Goal: Task Accomplishment & Management: Manage account settings

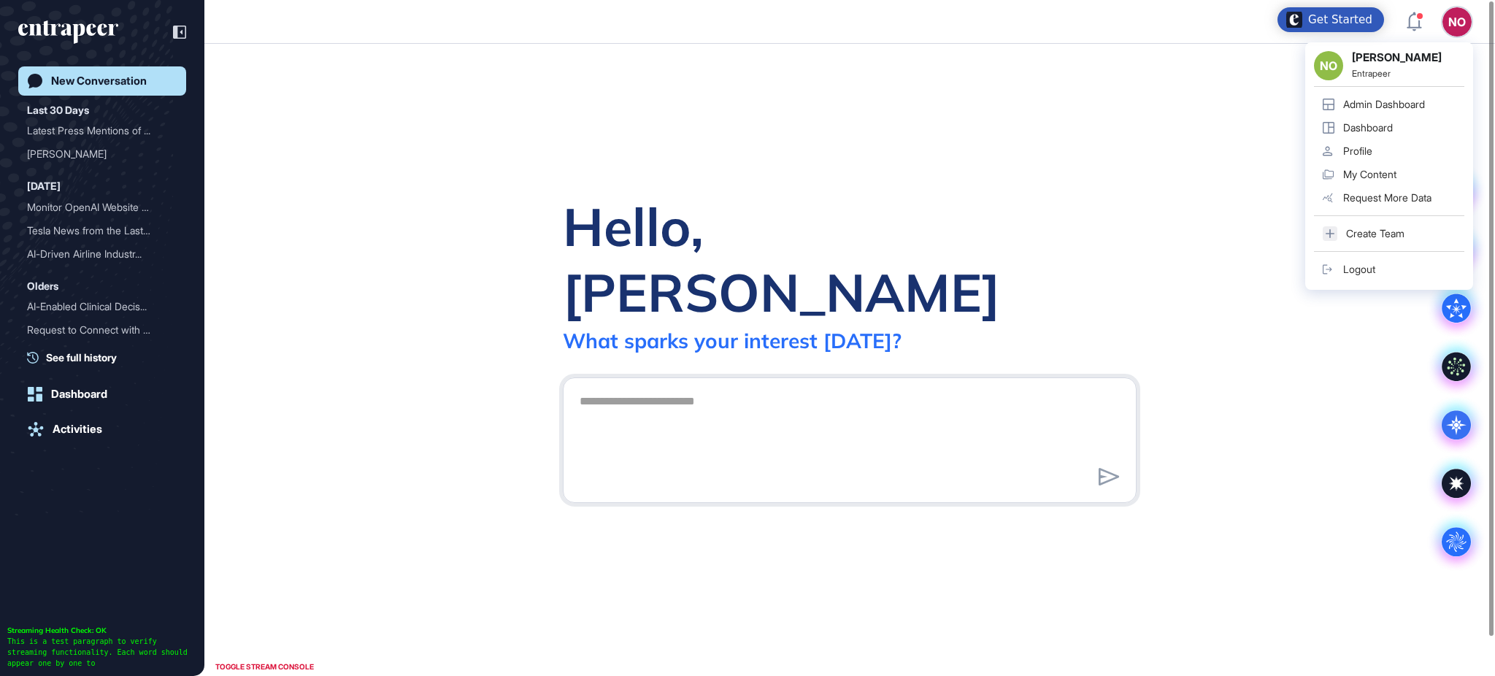
click at [1407, 111] on link "Admin Dashboard" at bounding box center [1389, 104] width 150 height 23
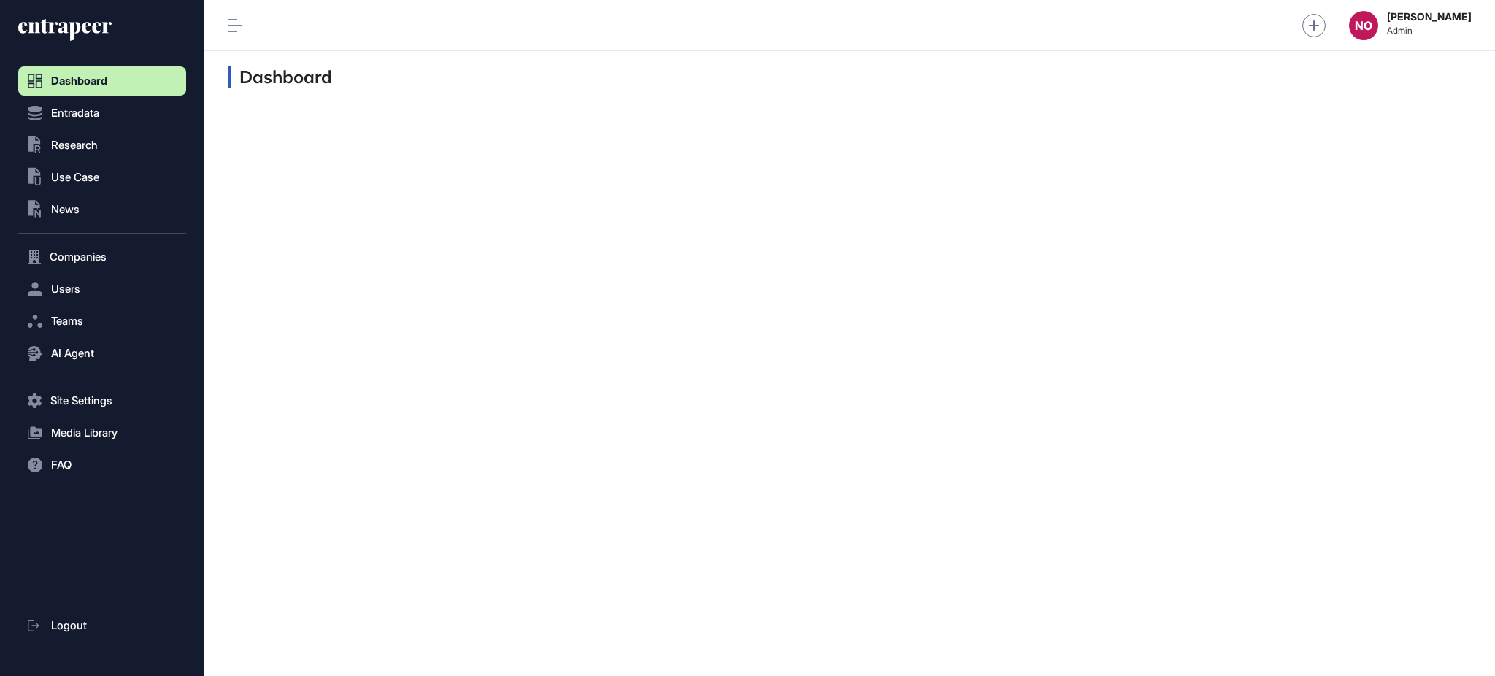
scroll to position [1, 1]
click at [96, 139] on span "Research" at bounding box center [74, 145] width 47 height 12
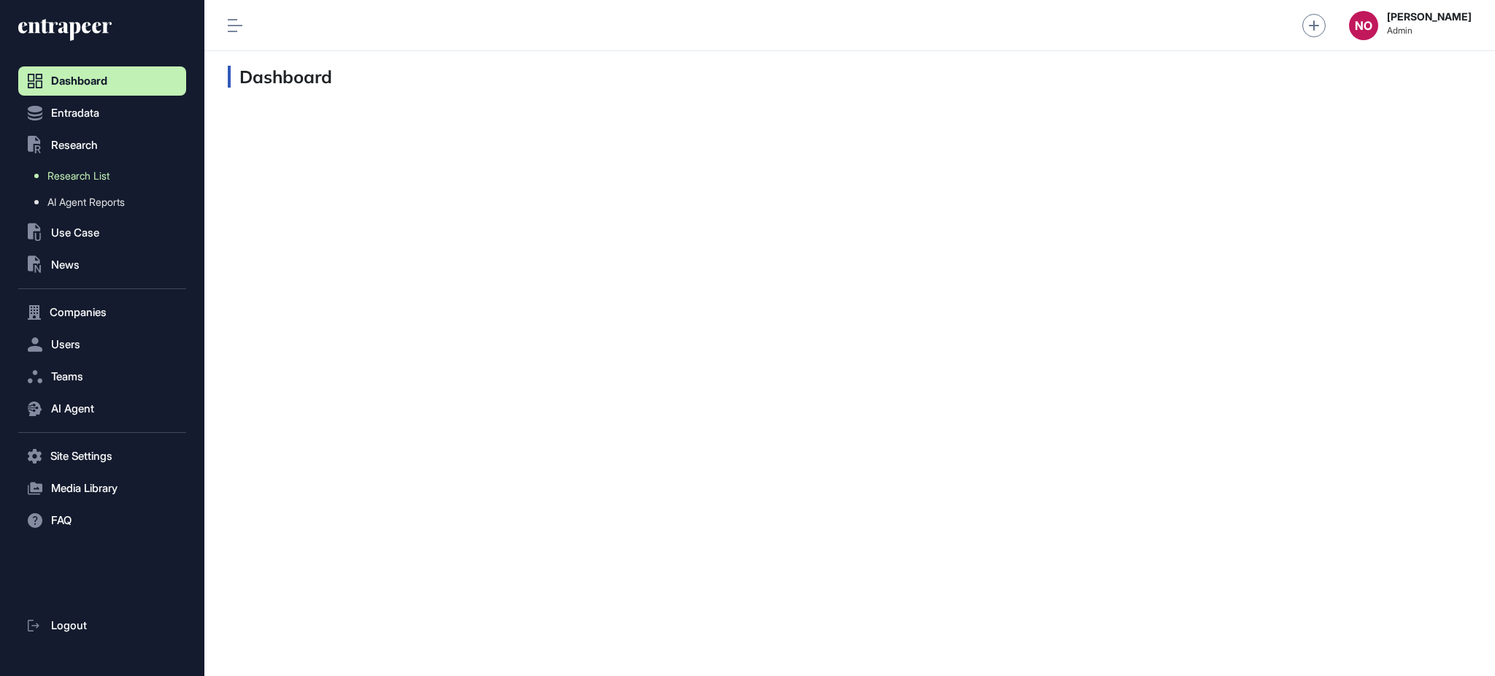
click at [93, 172] on span "Research List" at bounding box center [78, 176] width 62 height 12
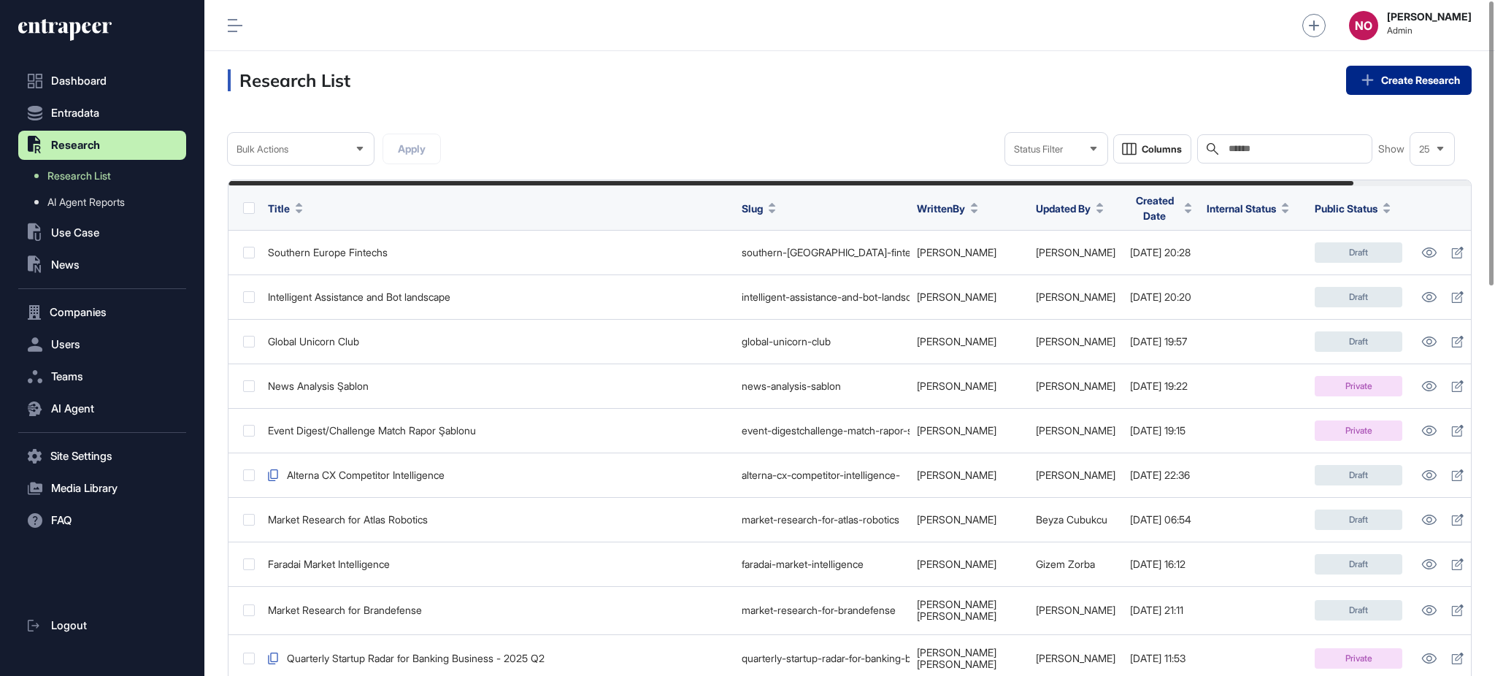
click at [1412, 79] on link "Create Research" at bounding box center [1409, 80] width 126 height 29
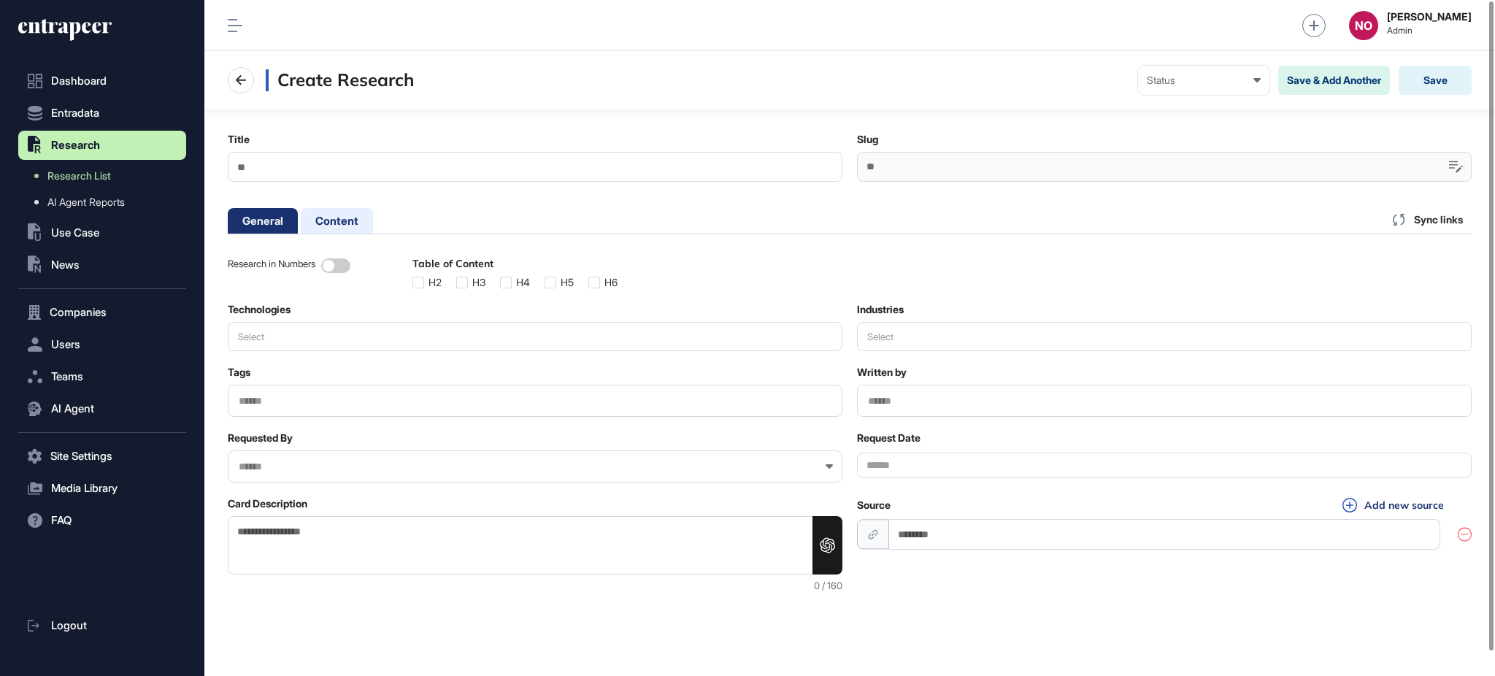
click at [348, 225] on li "Content" at bounding box center [337, 221] width 72 height 26
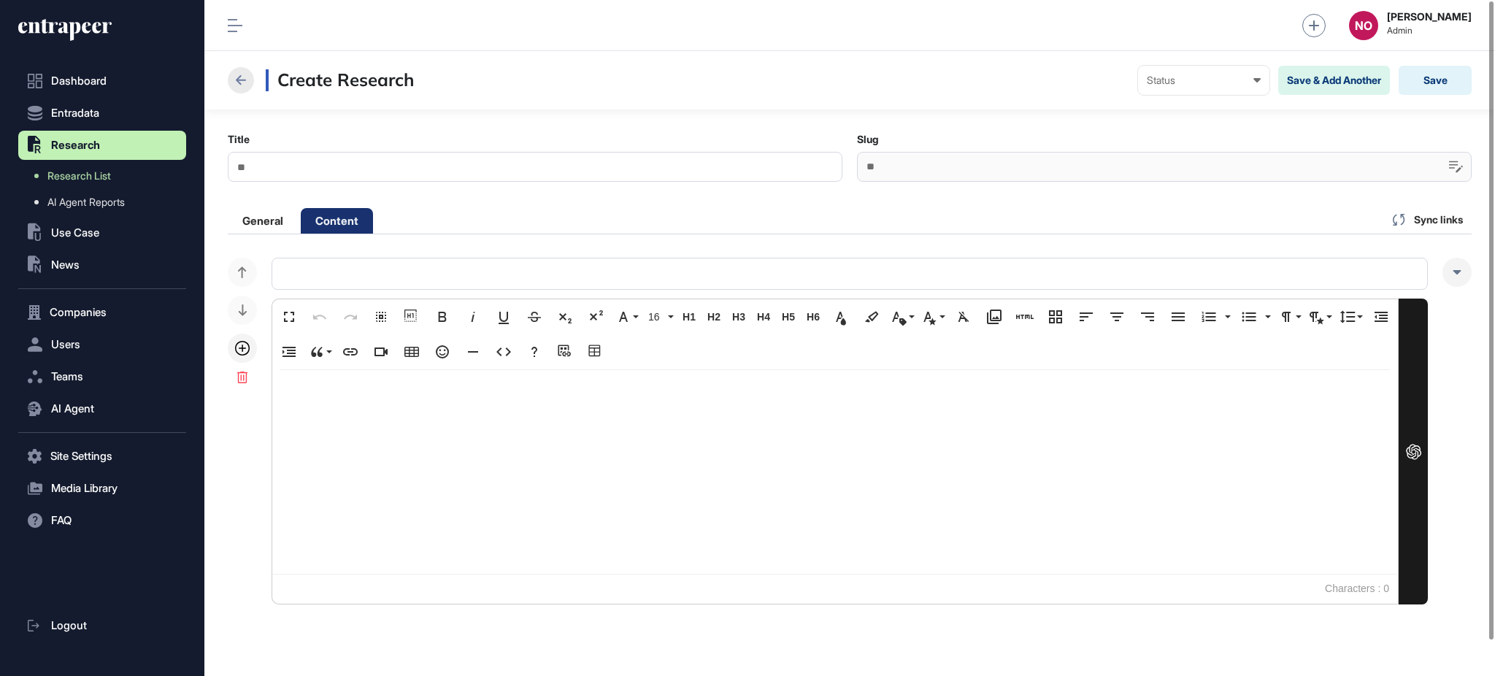
click at [238, 85] on icon at bounding box center [241, 81] width 18 height 18
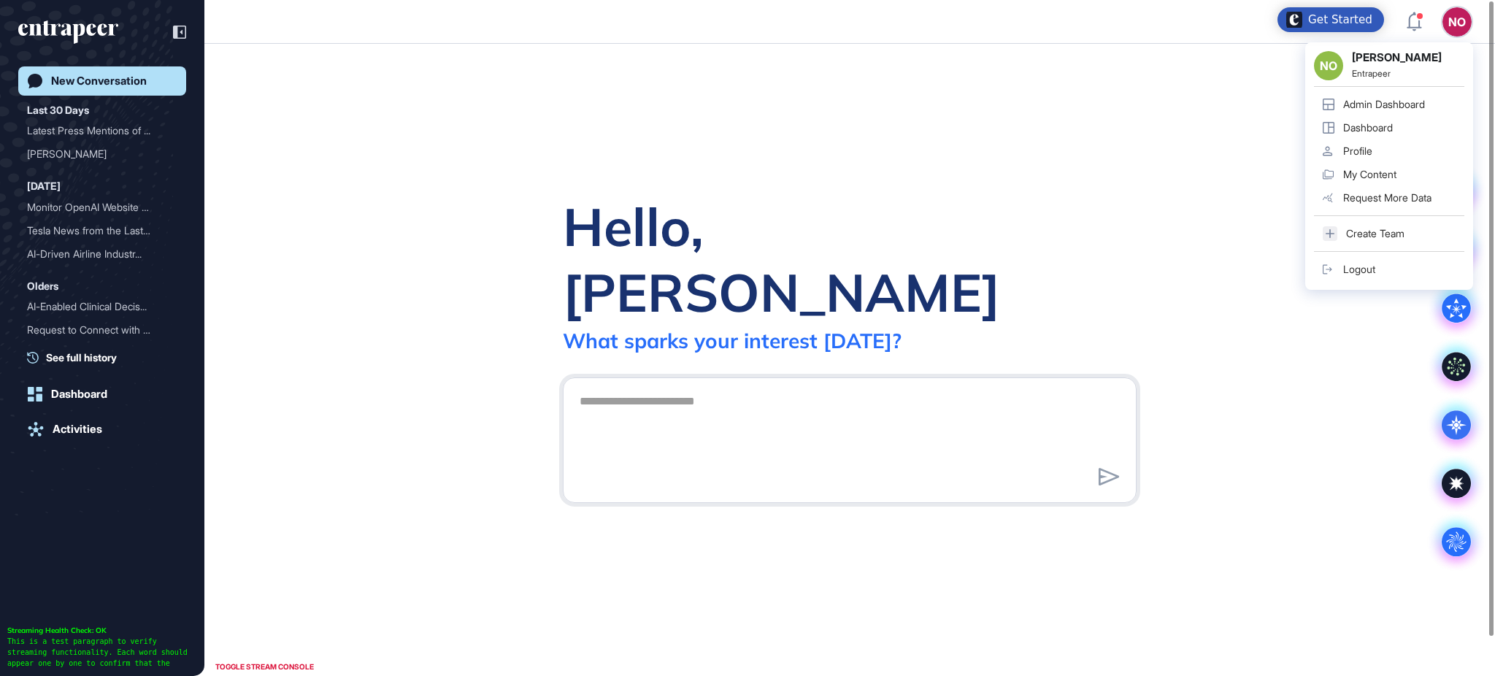
click at [1387, 99] on div "Admin Dashboard" at bounding box center [1384, 105] width 82 height 12
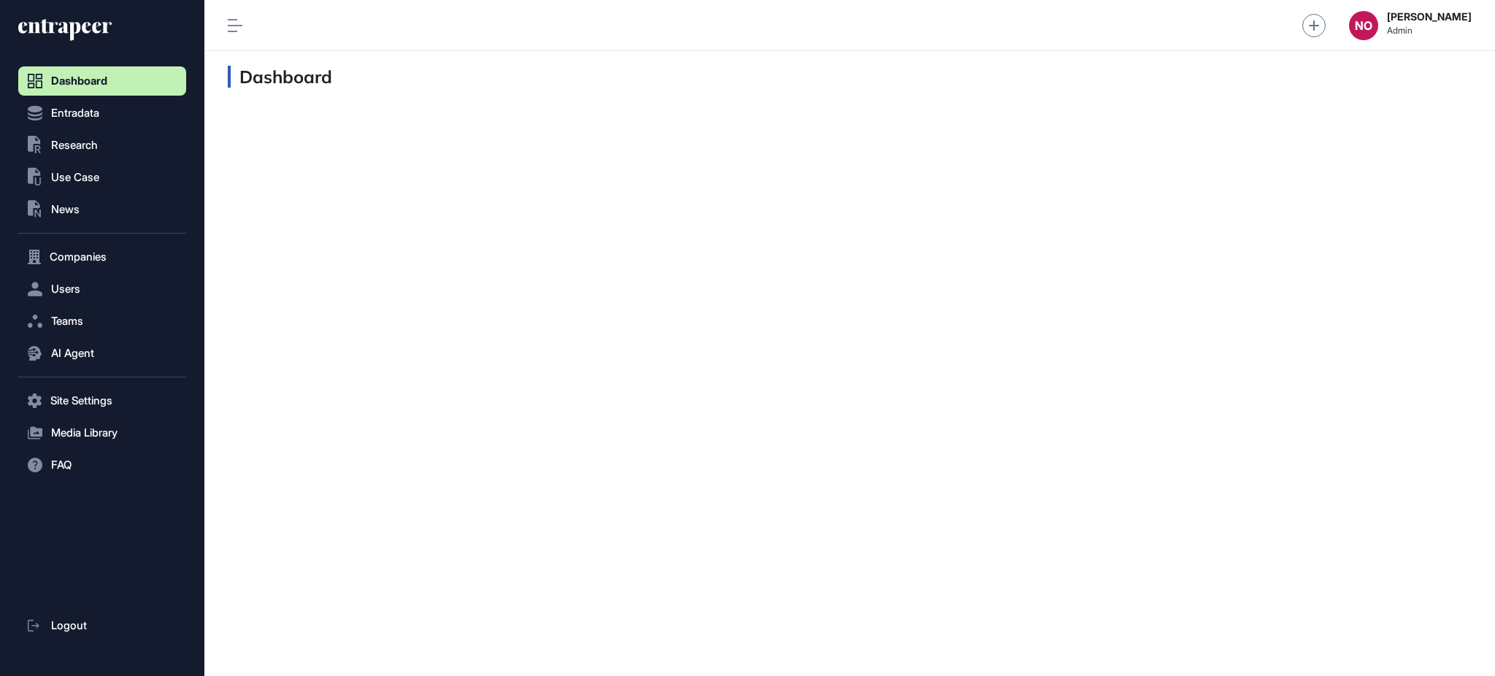
scroll to position [1, 1]
click at [69, 116] on span "Entradata" at bounding box center [75, 113] width 48 height 12
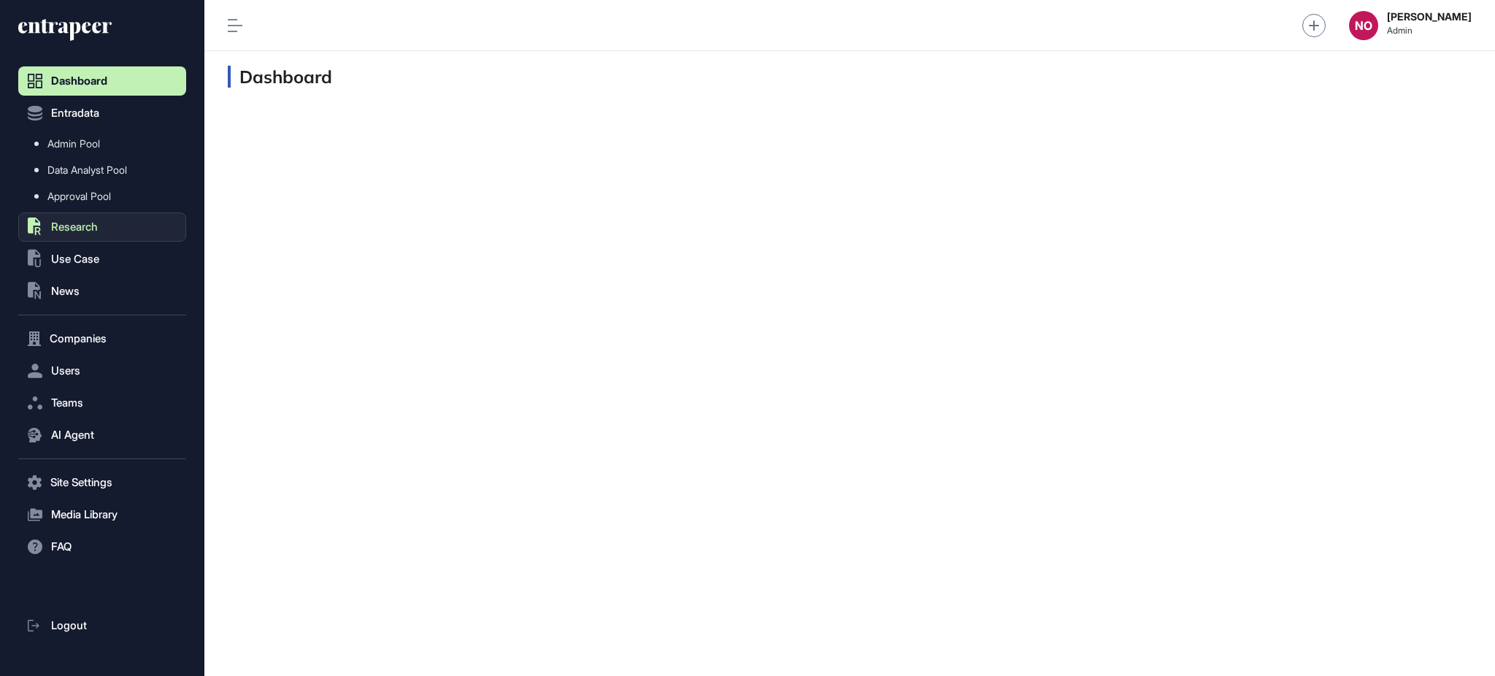
click at [84, 226] on span "Research" at bounding box center [74, 227] width 47 height 12
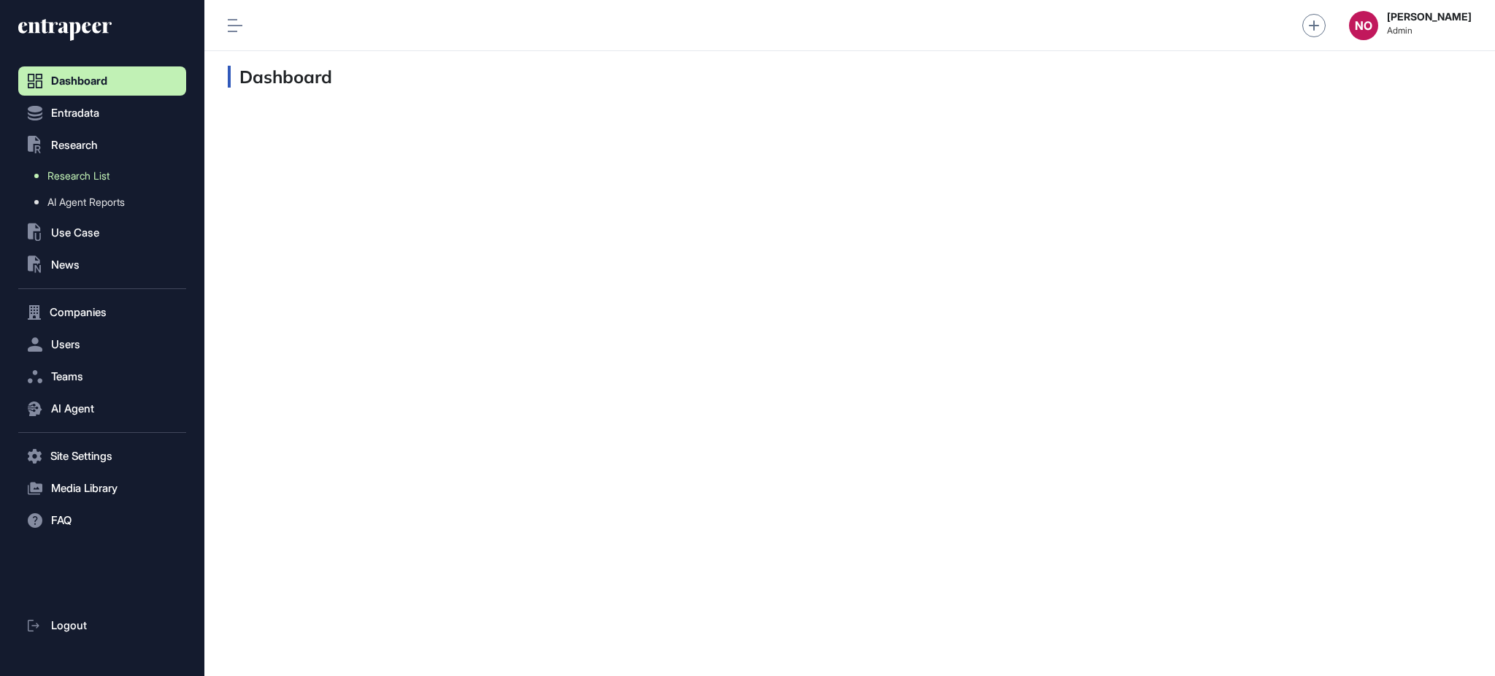
click at [91, 163] on link "Research List" at bounding box center [106, 176] width 161 height 26
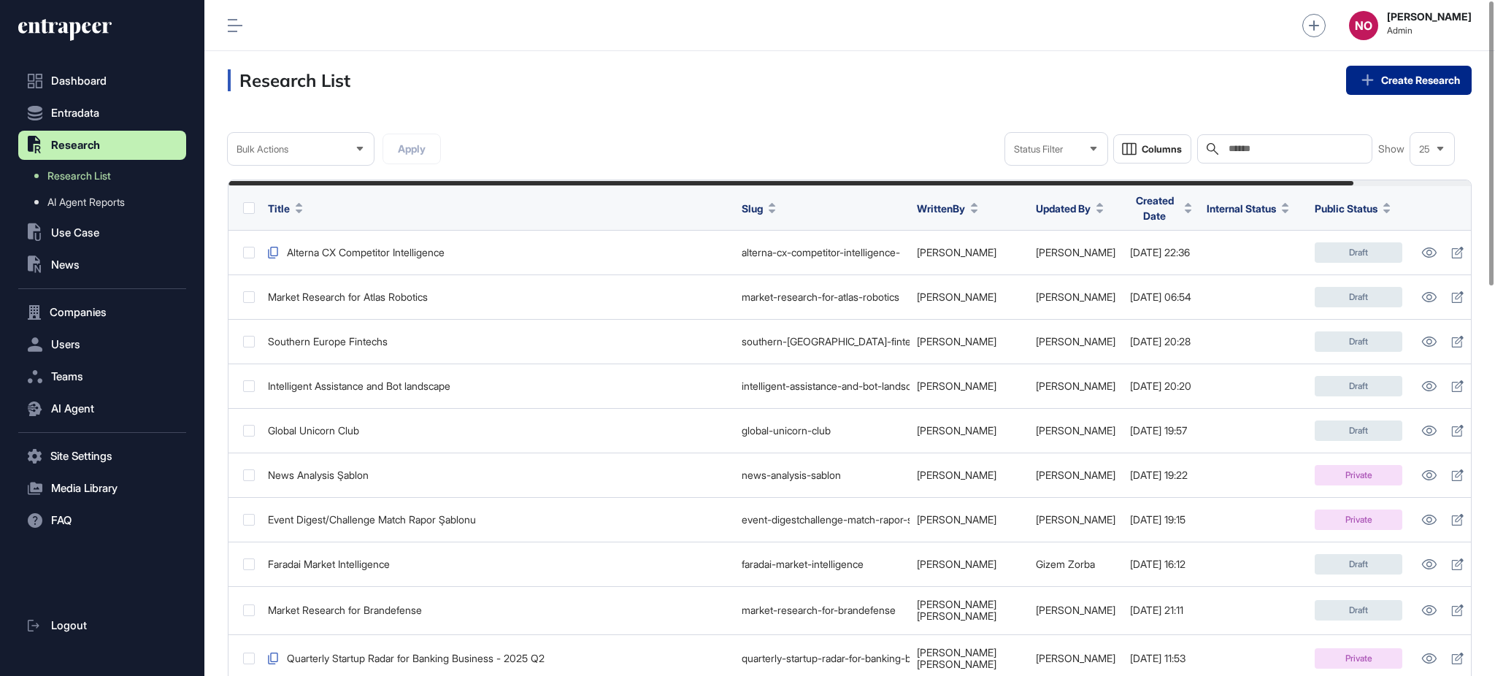
click at [1398, 70] on link "Create Research" at bounding box center [1409, 80] width 126 height 29
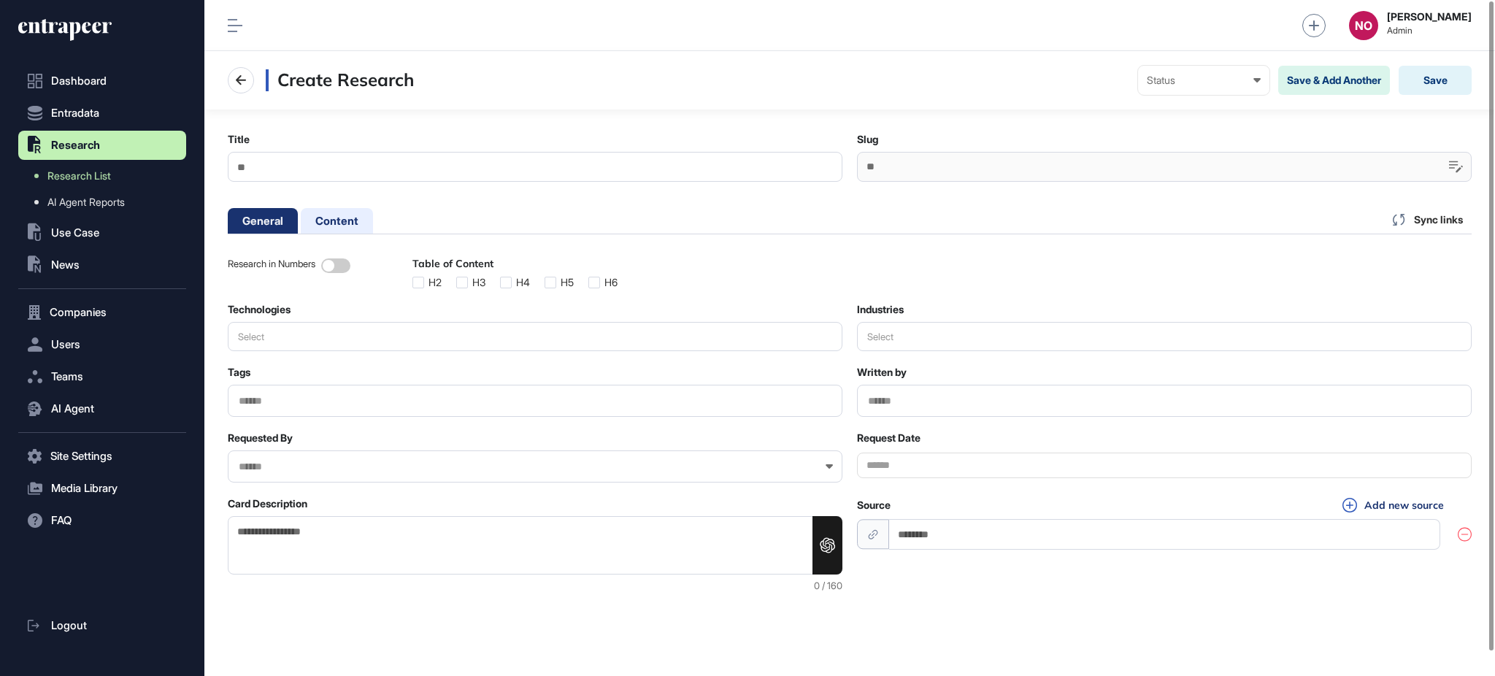
click at [316, 220] on li "Content" at bounding box center [337, 221] width 72 height 26
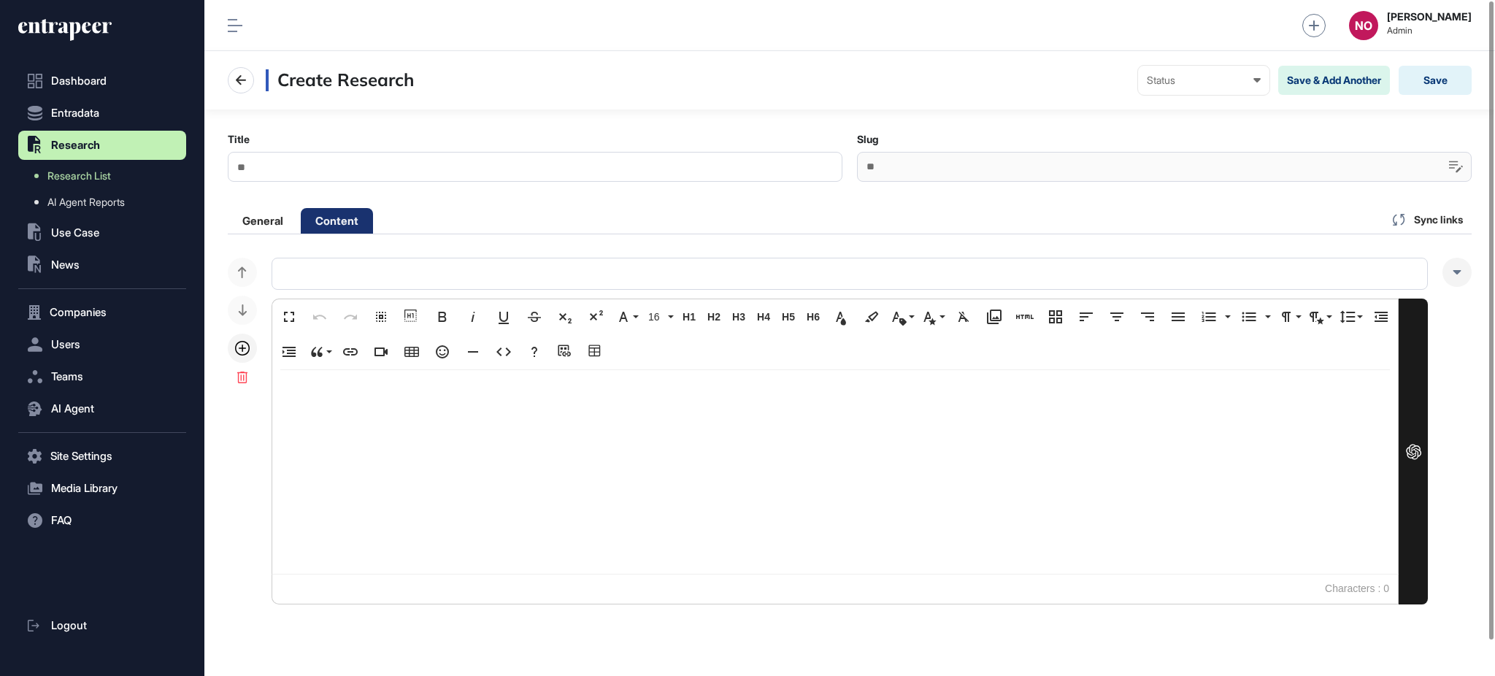
click at [427, 428] on div at bounding box center [835, 472] width 1126 height 204
click at [1016, 314] on icon "button" at bounding box center [1025, 317] width 18 height 18
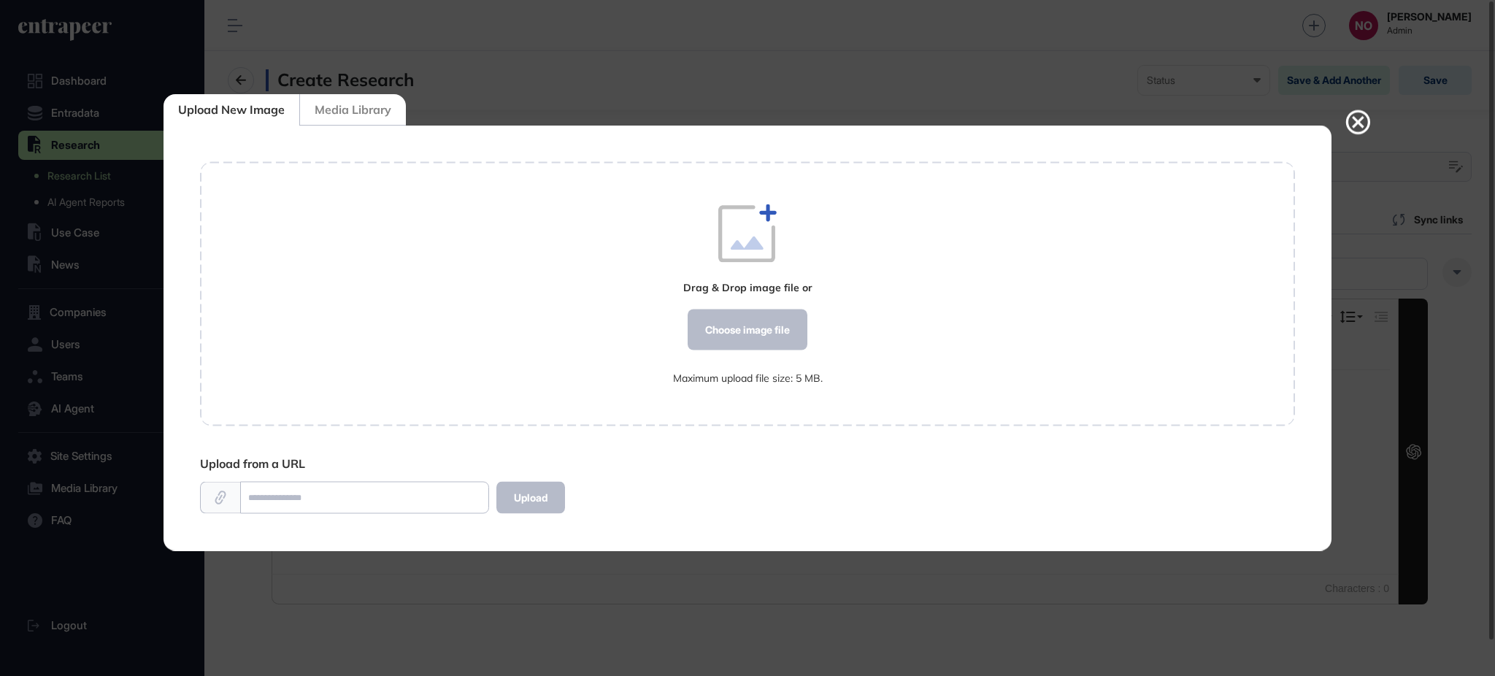
scroll to position [1, 1]
drag, startPoint x: 361, startPoint y: 124, endPoint x: 392, endPoint y: 235, distance: 115.3
click at [389, 234] on div "Upload New Image Media Library Drag & Drop image file or Choose image file Maxi…" at bounding box center [748, 339] width 1168 height 426
click at [782, 349] on div "Choose image file" at bounding box center [748, 329] width 120 height 41
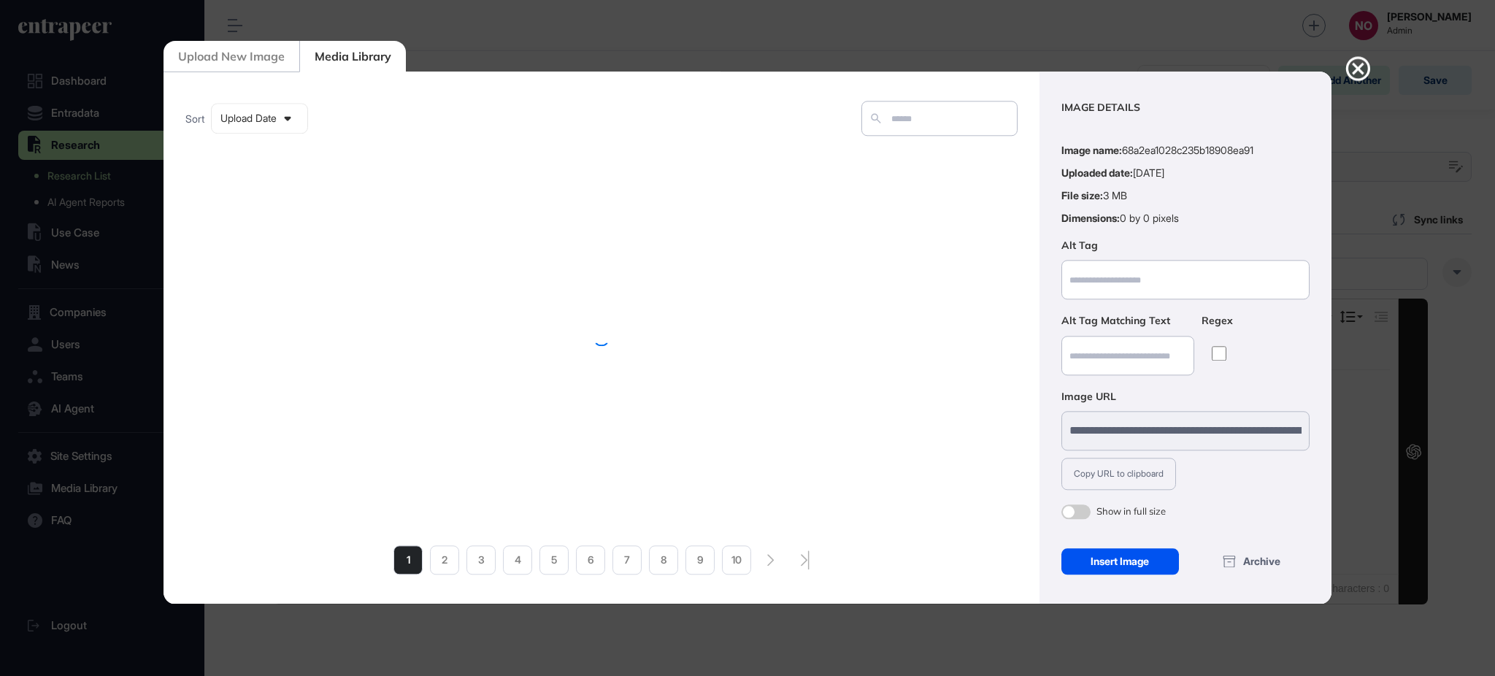
click at [1156, 567] on div "Insert Image" at bounding box center [1120, 562] width 118 height 26
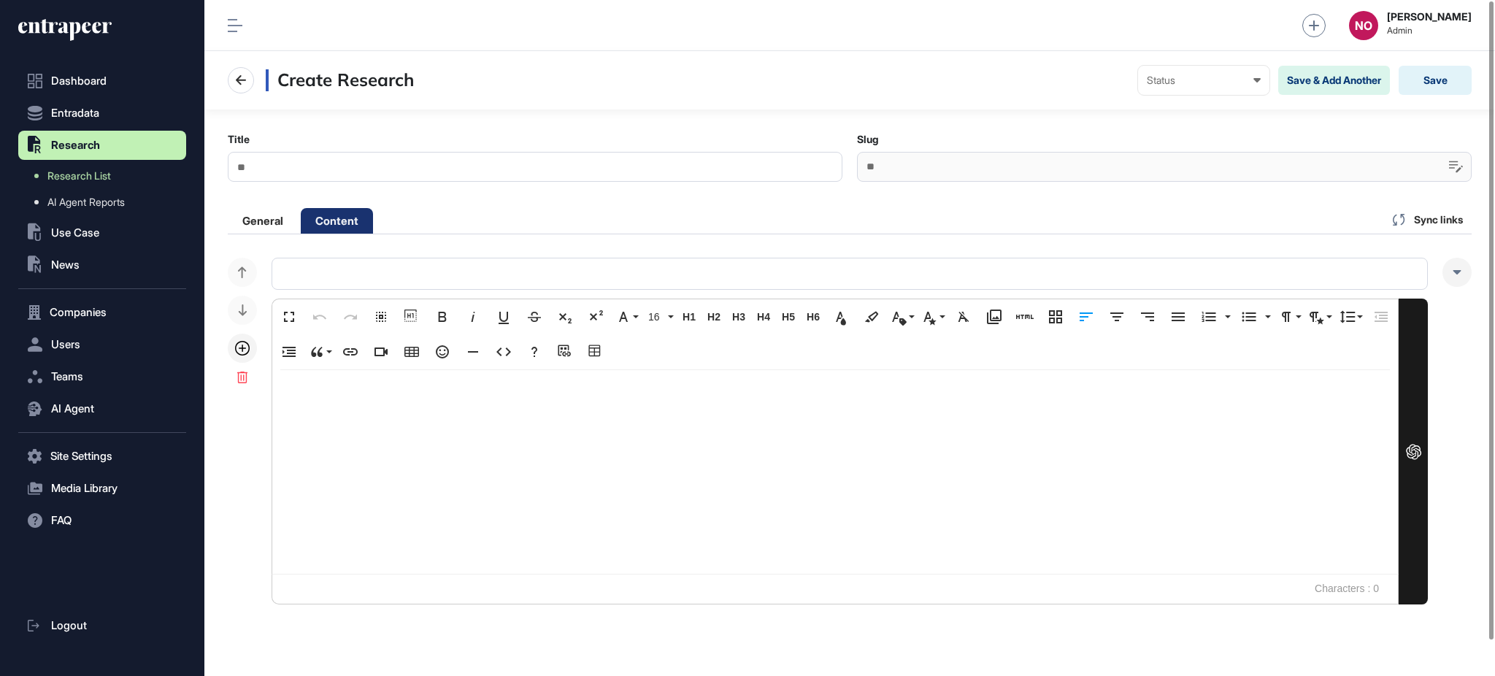
scroll to position [0, 0]
click at [239, 350] on icon at bounding box center [242, 348] width 15 height 15
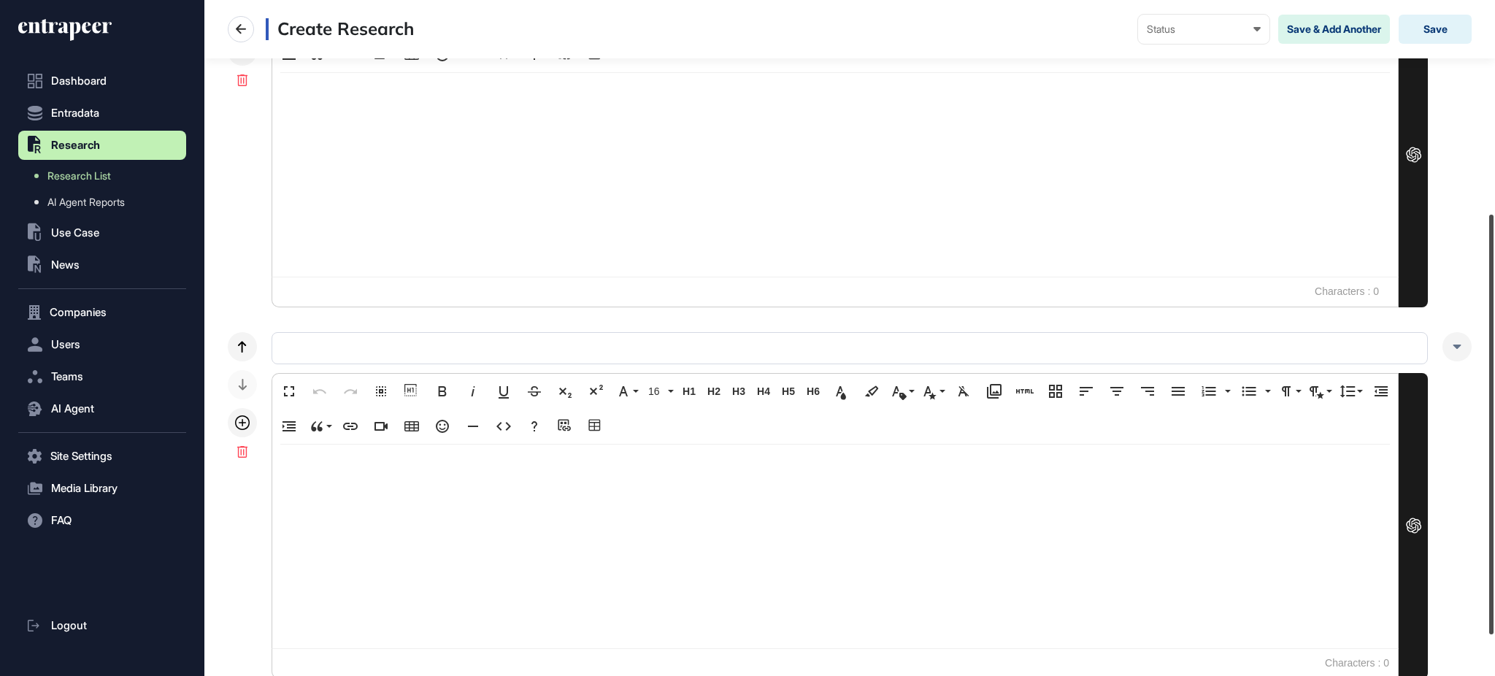
scroll to position [363, 0]
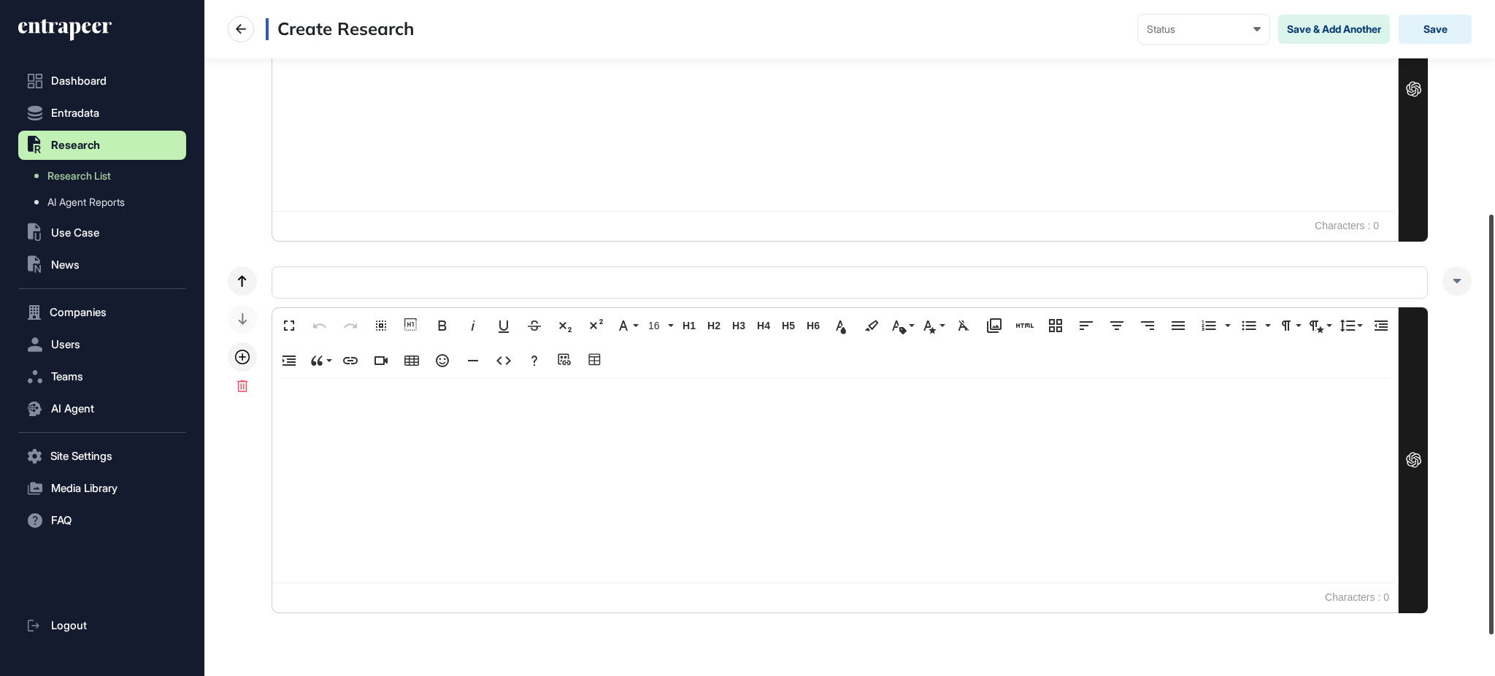
drag, startPoint x: 1493, startPoint y: 171, endPoint x: 1493, endPoint y: 396, distance: 224.8
click at [1493, 396] on div at bounding box center [1491, 425] width 4 height 420
click at [674, 435] on div at bounding box center [835, 481] width 1126 height 204
click at [390, 361] on icon "button" at bounding box center [381, 361] width 18 height 18
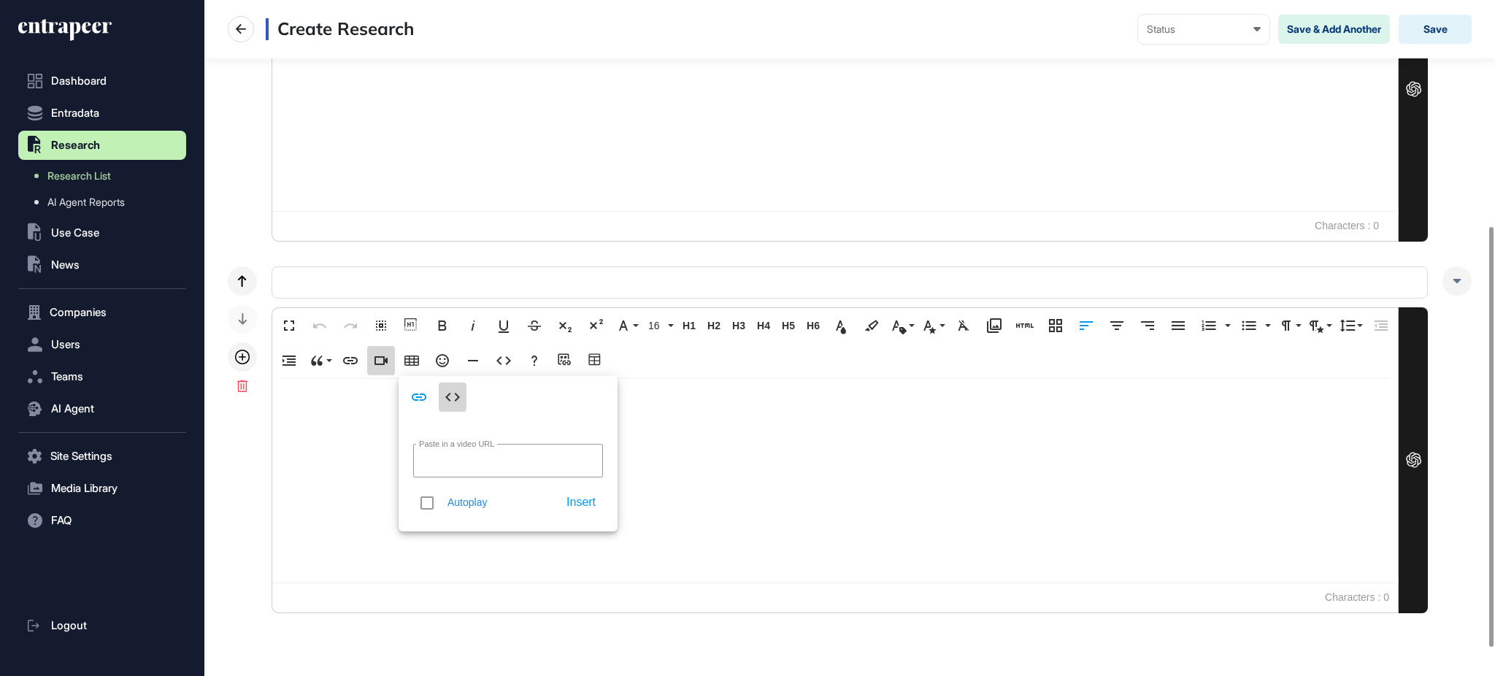
click at [454, 396] on icon "button" at bounding box center [453, 397] width 18 height 18
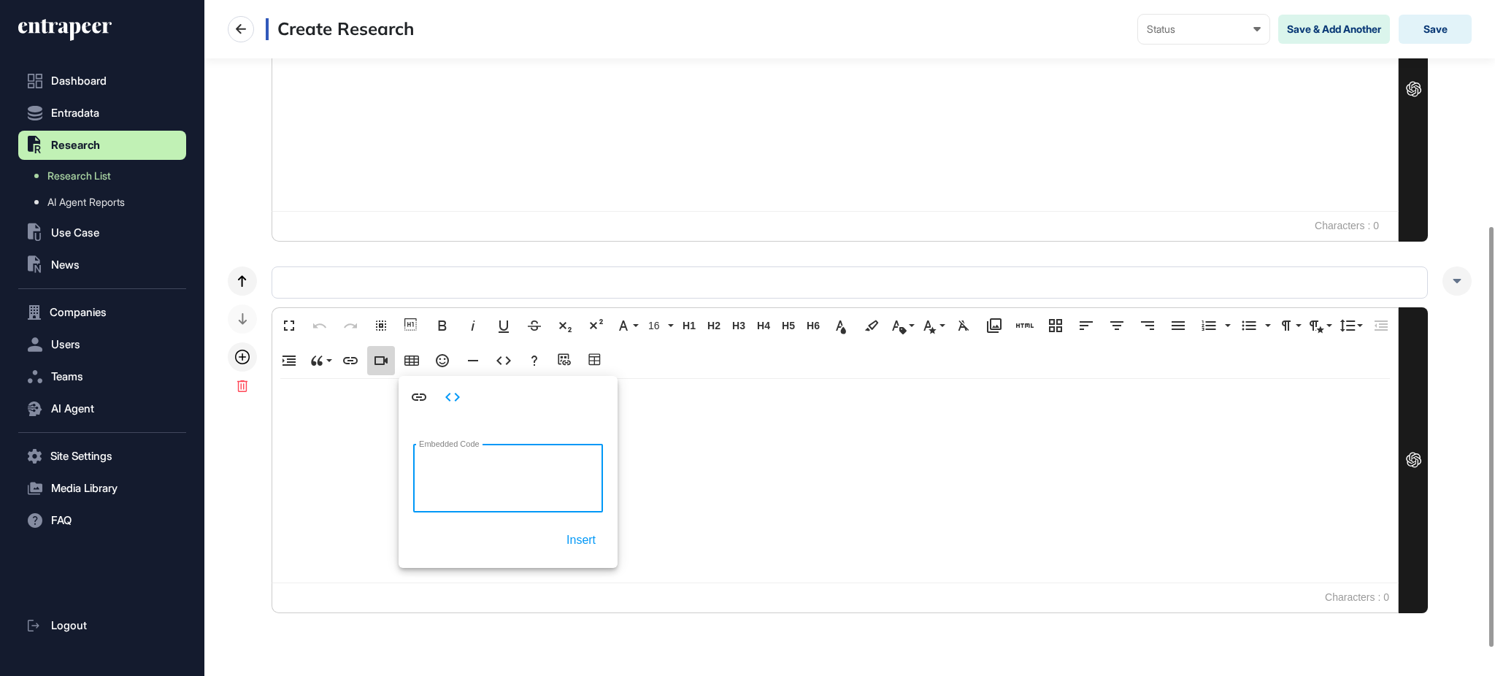
paste textarea "**********"
type textarea "**********"
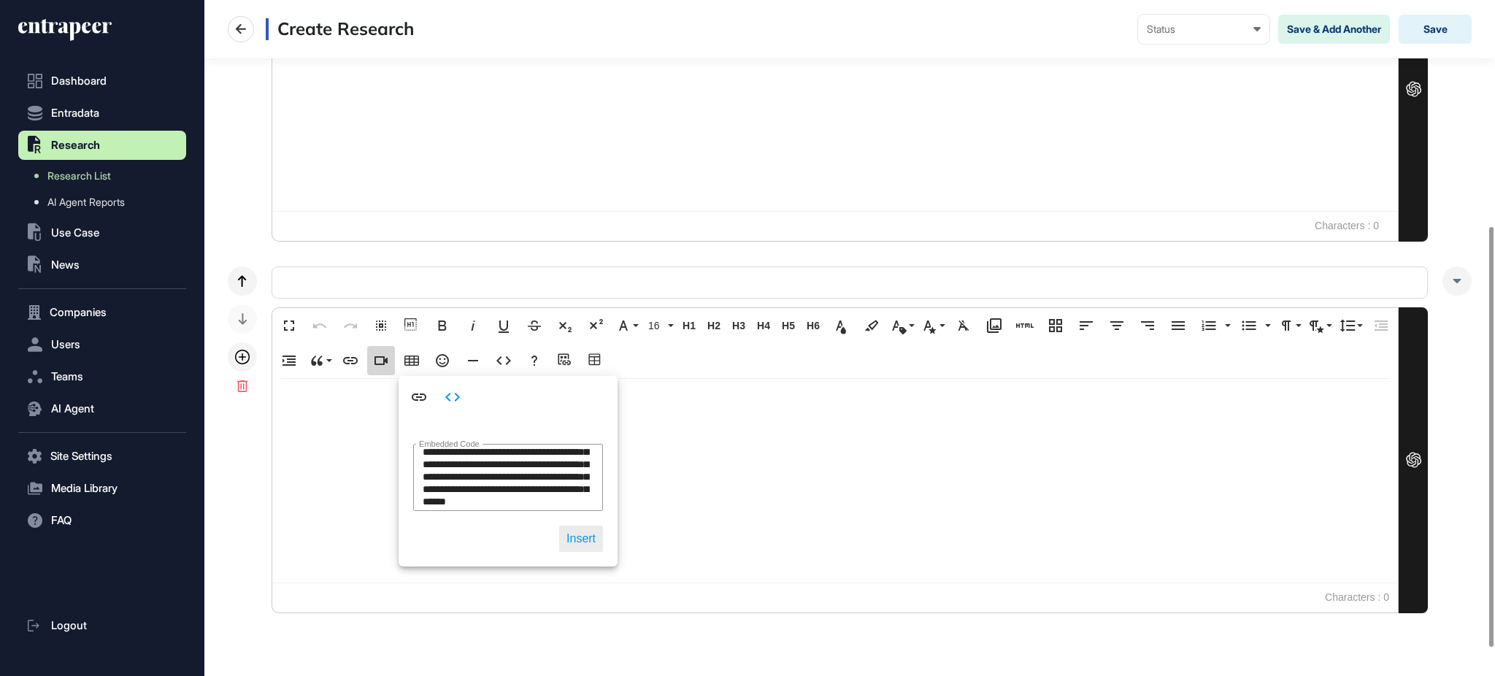
click at [581, 541] on button "Insert" at bounding box center [581, 539] width 44 height 26
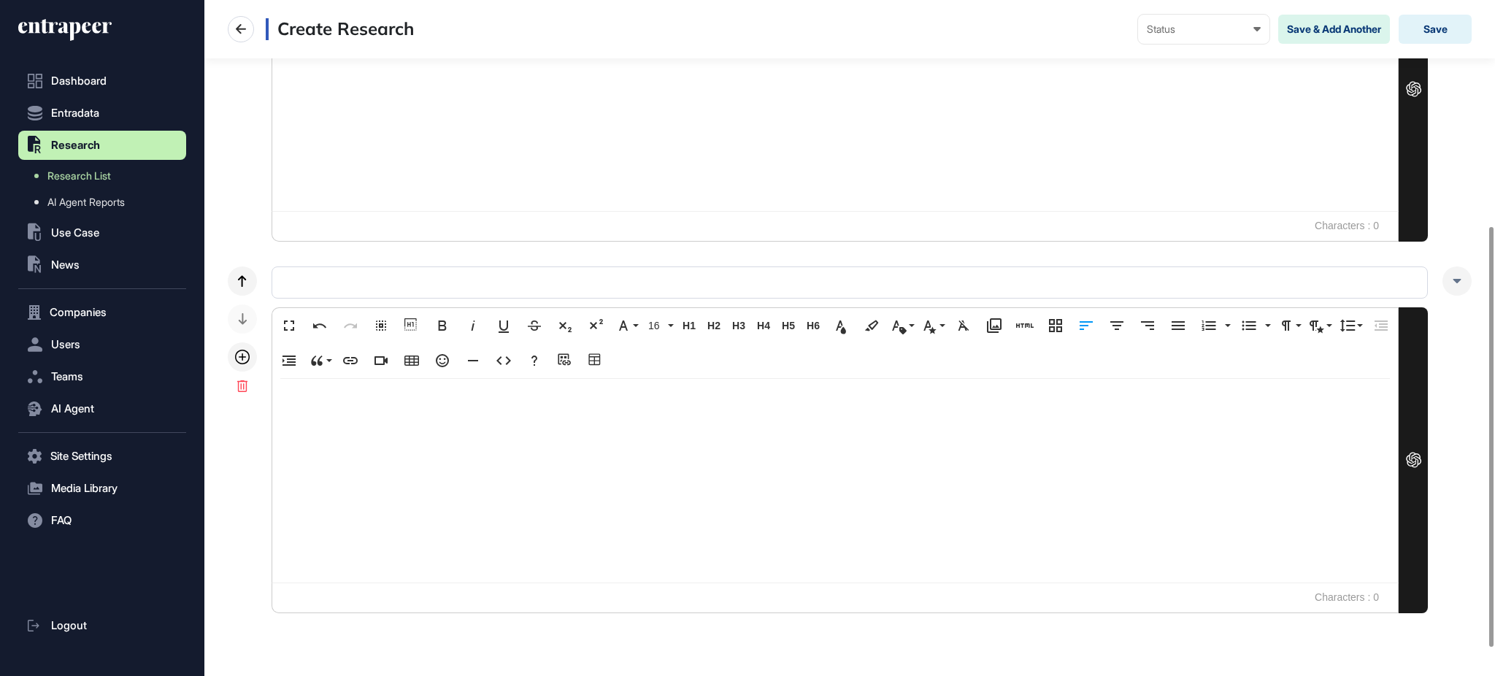
scroll to position [0, 0]
click at [239, 23] on icon at bounding box center [241, 29] width 18 height 18
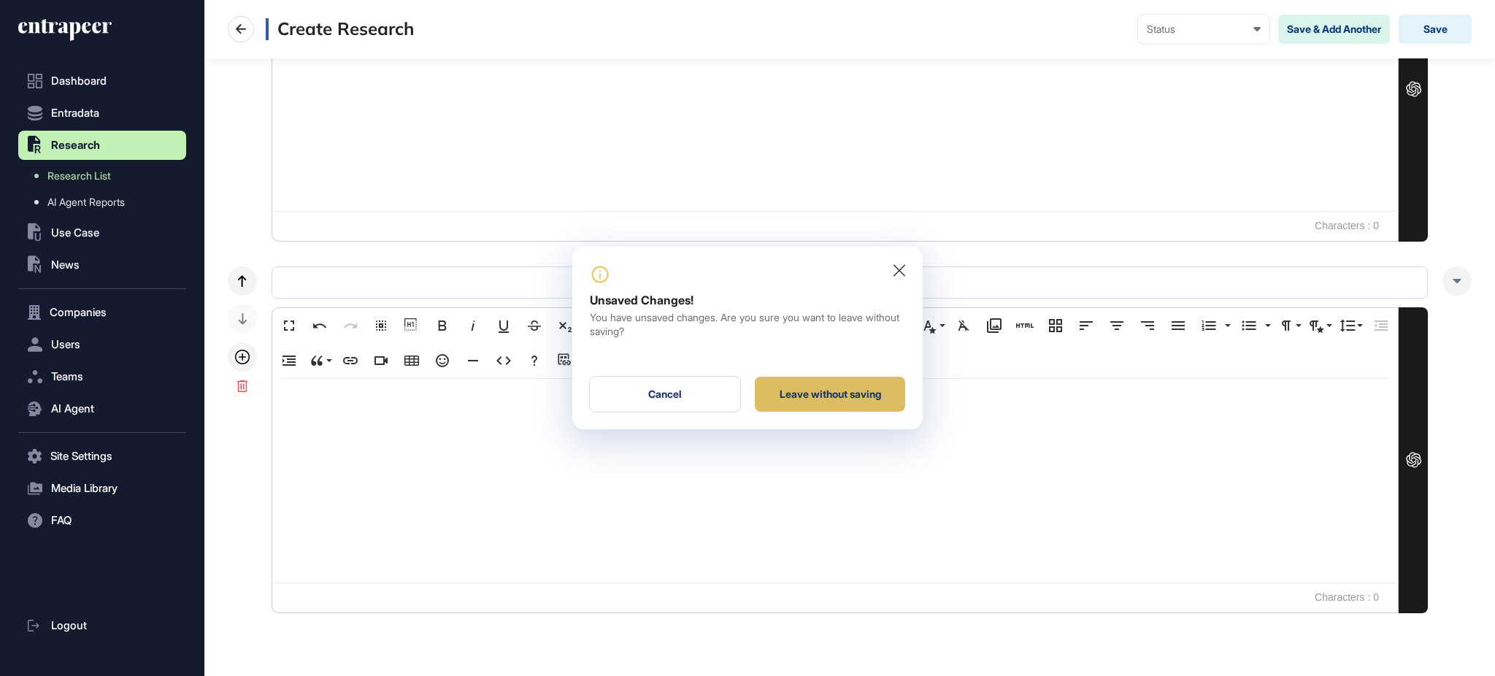
click at [809, 388] on div "Leave without saving" at bounding box center [830, 394] width 150 height 35
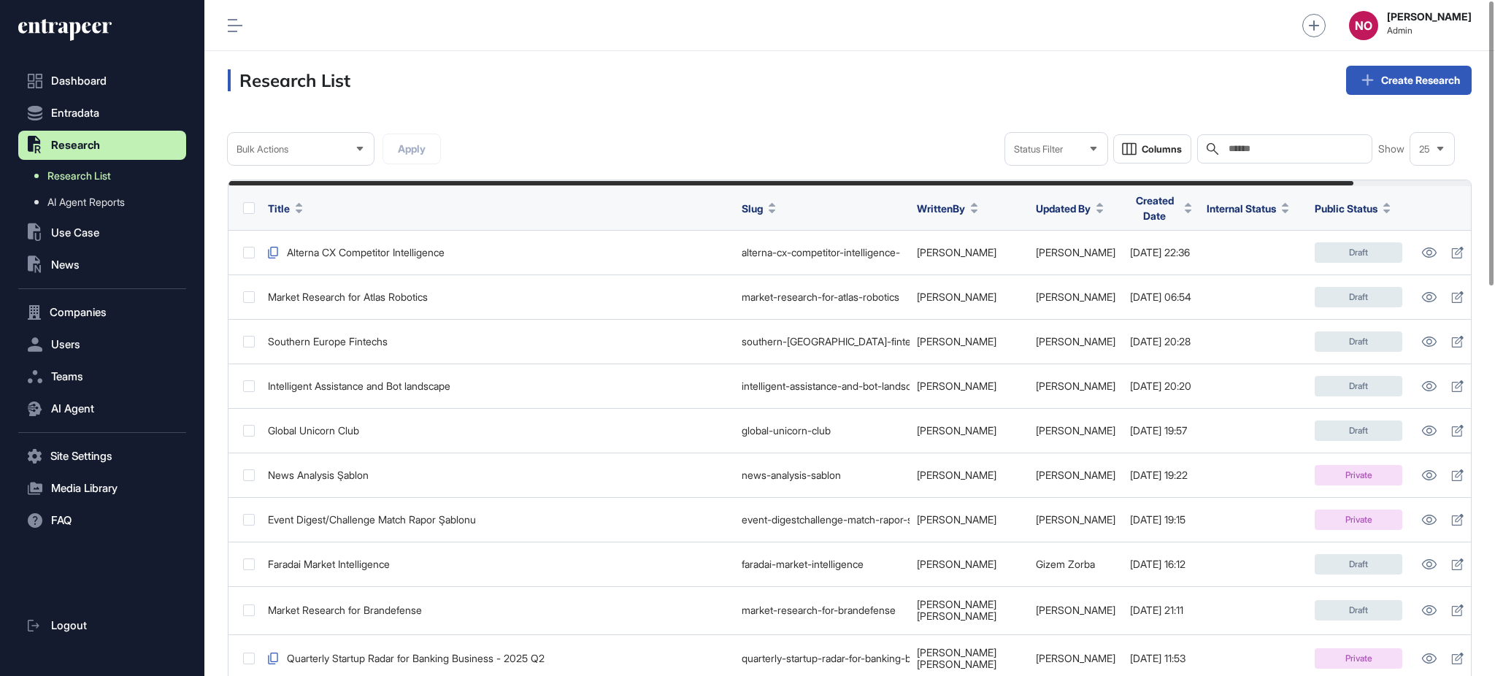
click at [103, 172] on span "Research List" at bounding box center [79, 176] width 64 height 12
click at [1390, 81] on link "Create Research" at bounding box center [1409, 80] width 126 height 29
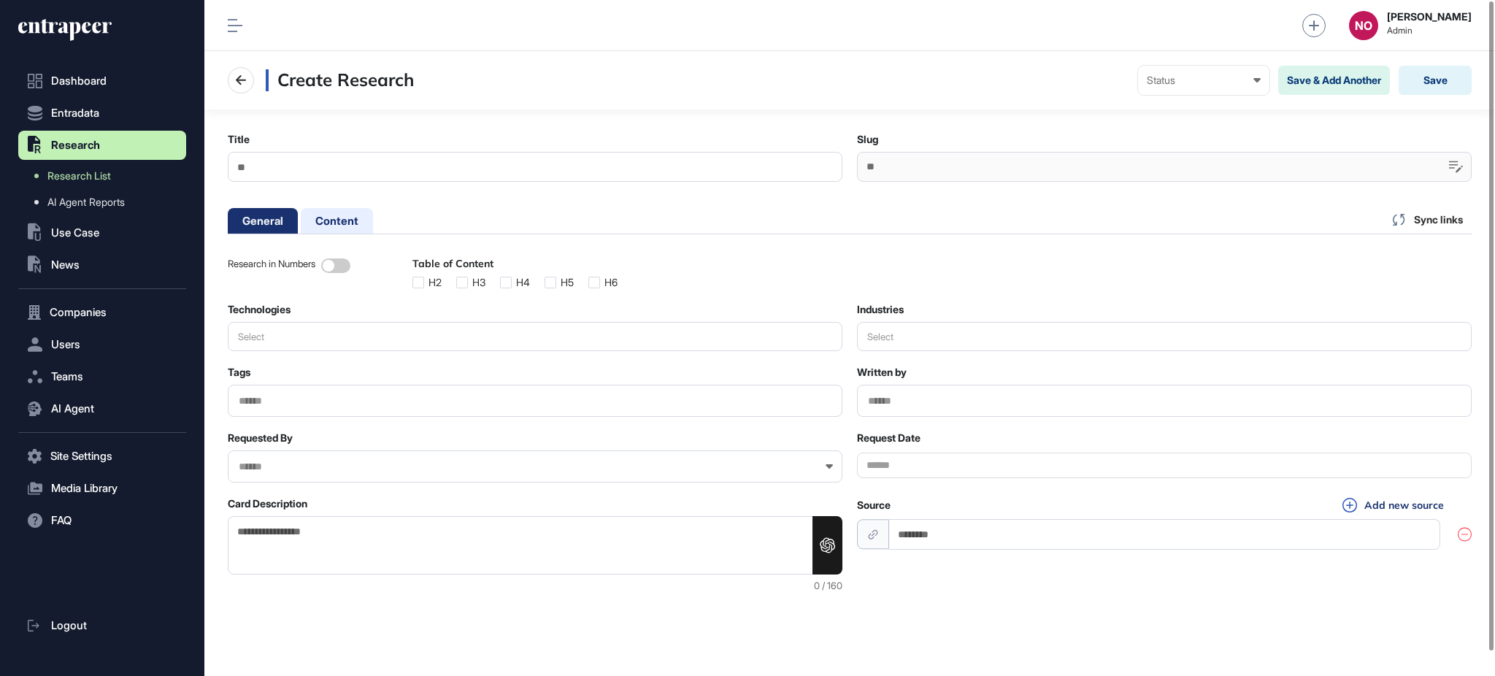
click at [345, 223] on li "Content" at bounding box center [337, 221] width 72 height 26
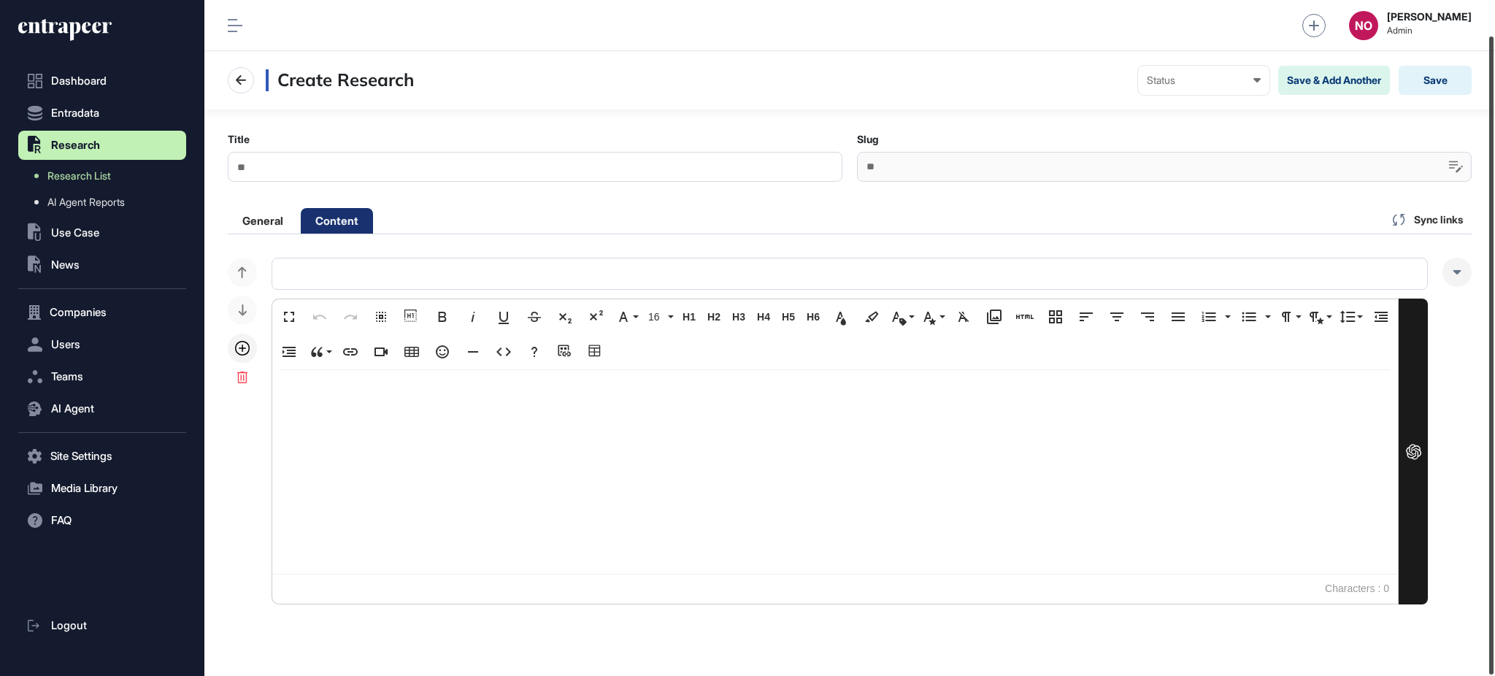
scroll to position [37, 0]
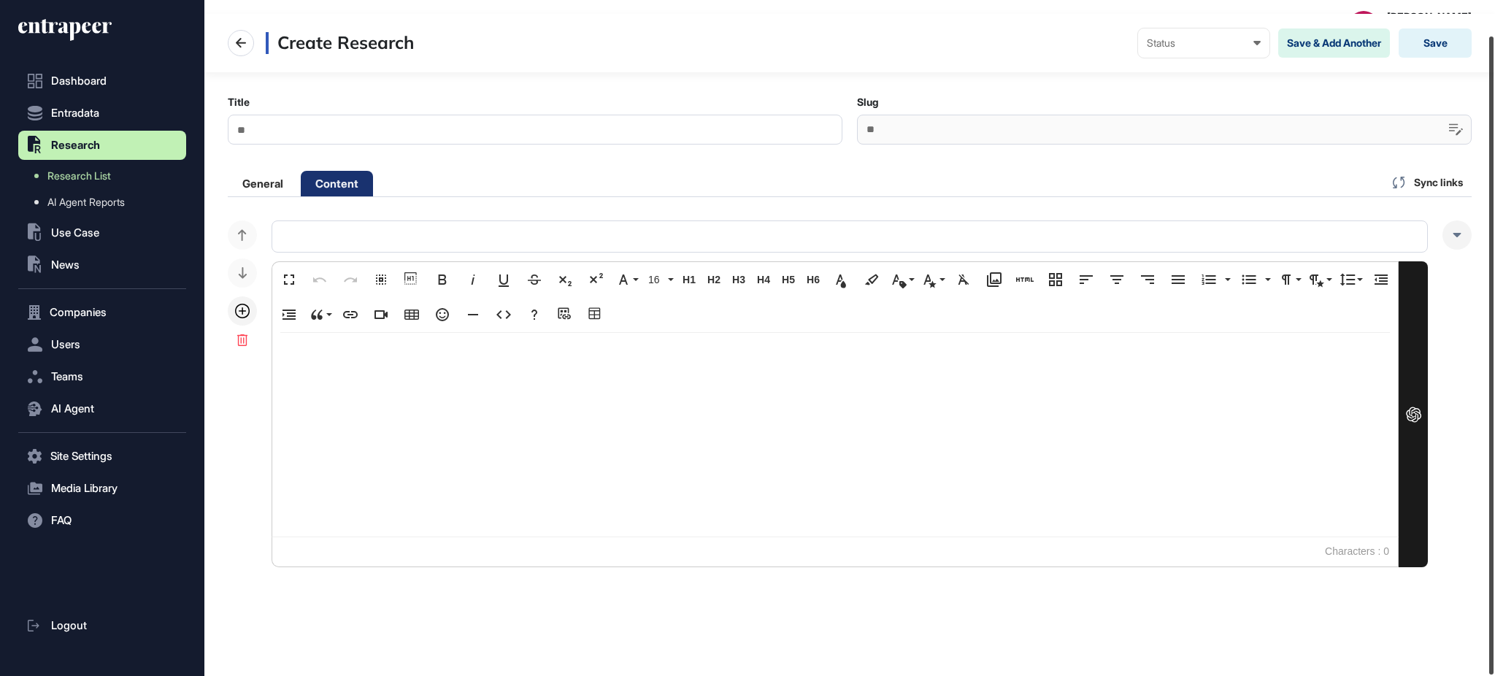
drag, startPoint x: 1493, startPoint y: 412, endPoint x: 1493, endPoint y: 558, distance: 146.0
click at [1493, 558] on div at bounding box center [1491, 355] width 4 height 638
click at [57, 340] on span "Users" at bounding box center [65, 345] width 29 height 12
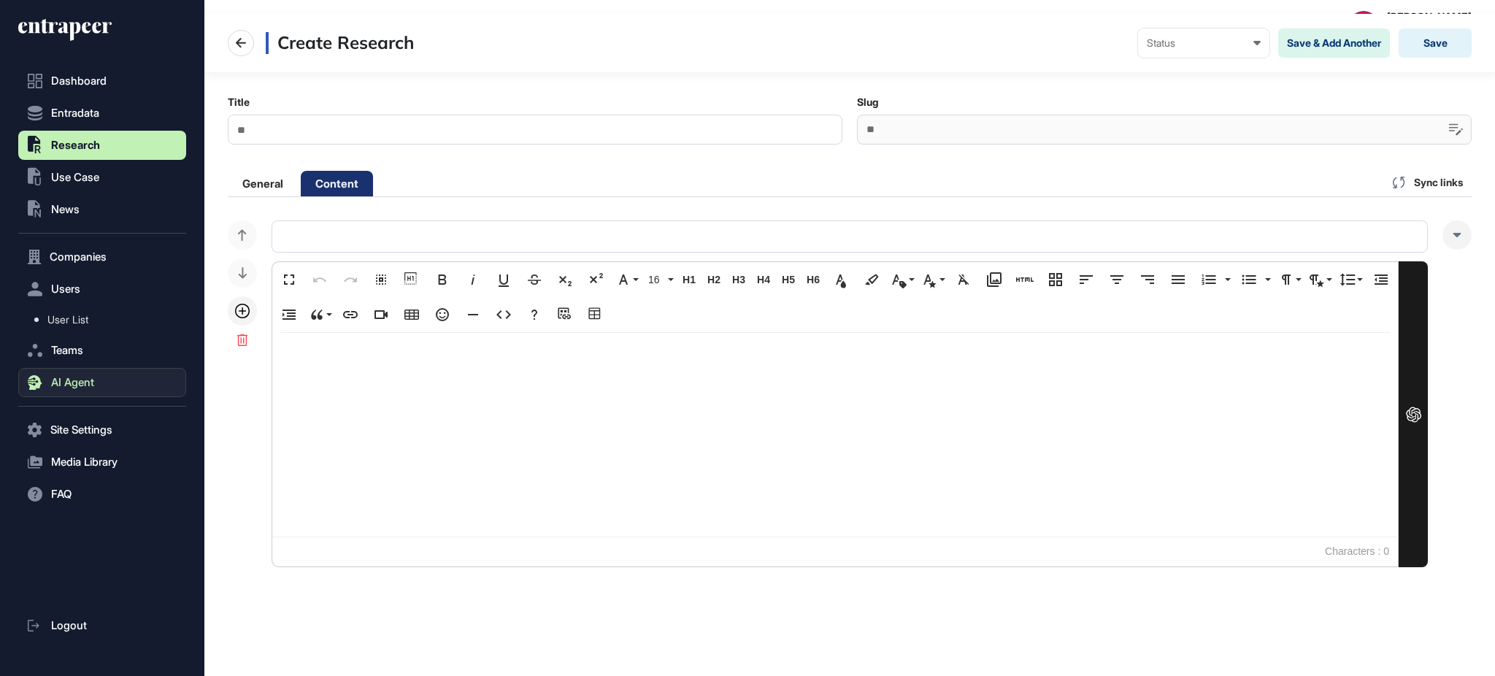
click at [97, 372] on button "AI Agent" at bounding box center [102, 382] width 168 height 29
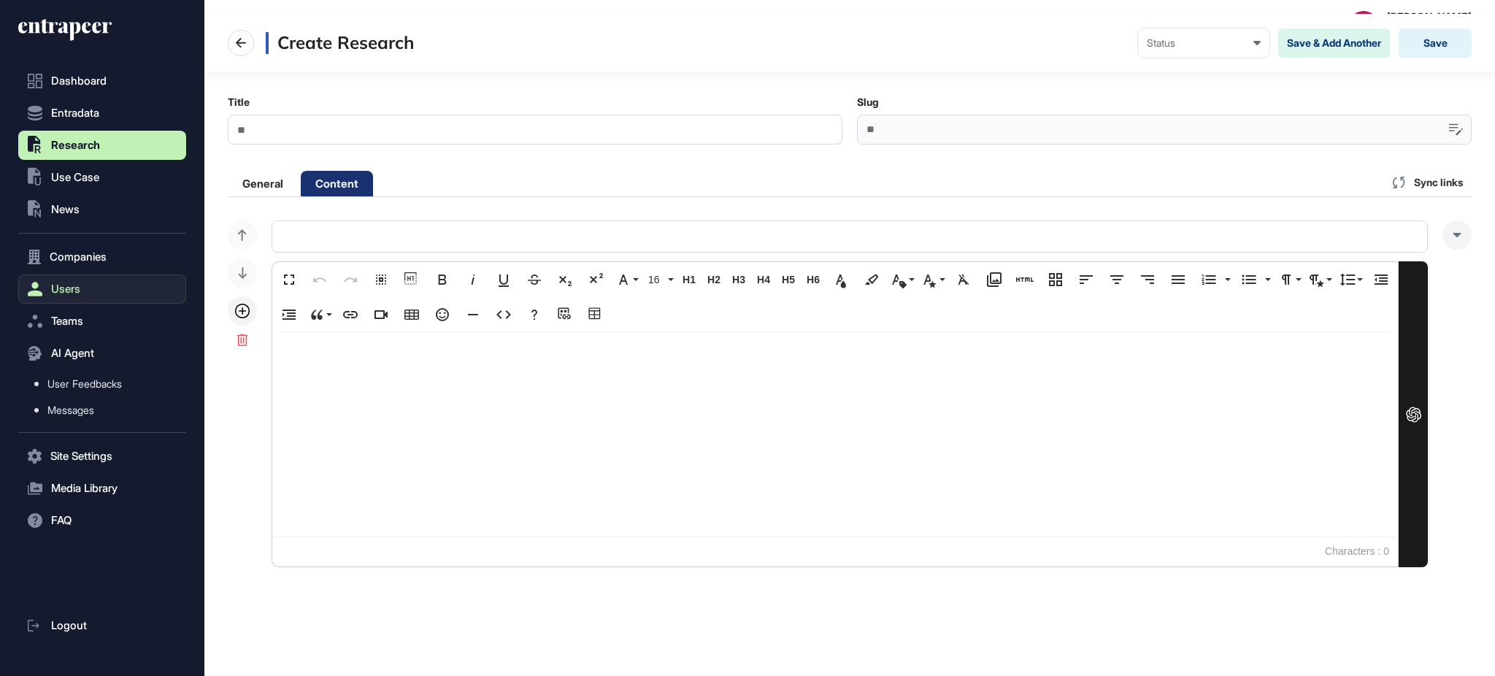
click at [89, 291] on button "Users" at bounding box center [102, 288] width 168 height 29
click at [88, 319] on span "User List" at bounding box center [67, 320] width 41 height 12
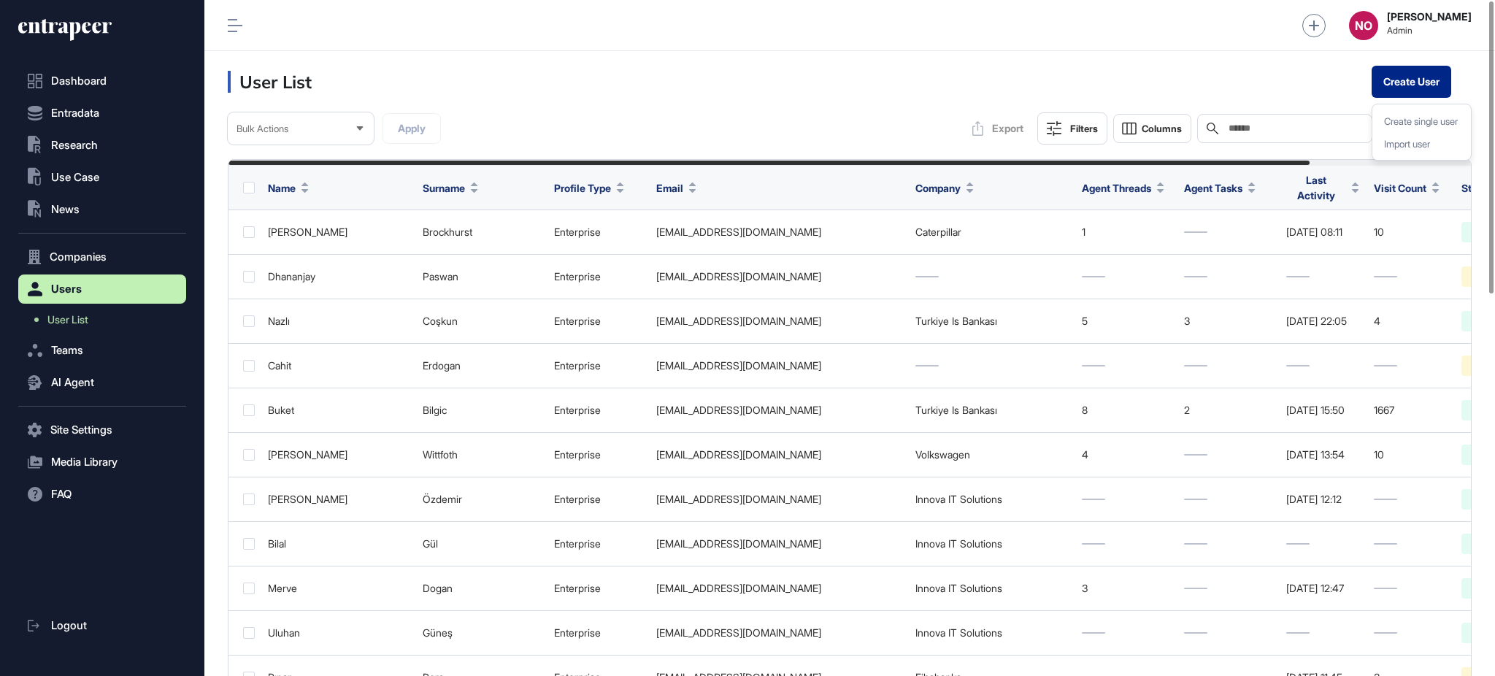
click at [1427, 73] on button "Create User" at bounding box center [1412, 82] width 80 height 32
click at [1416, 133] on div "Create single user" at bounding box center [1421, 144] width 87 height 23
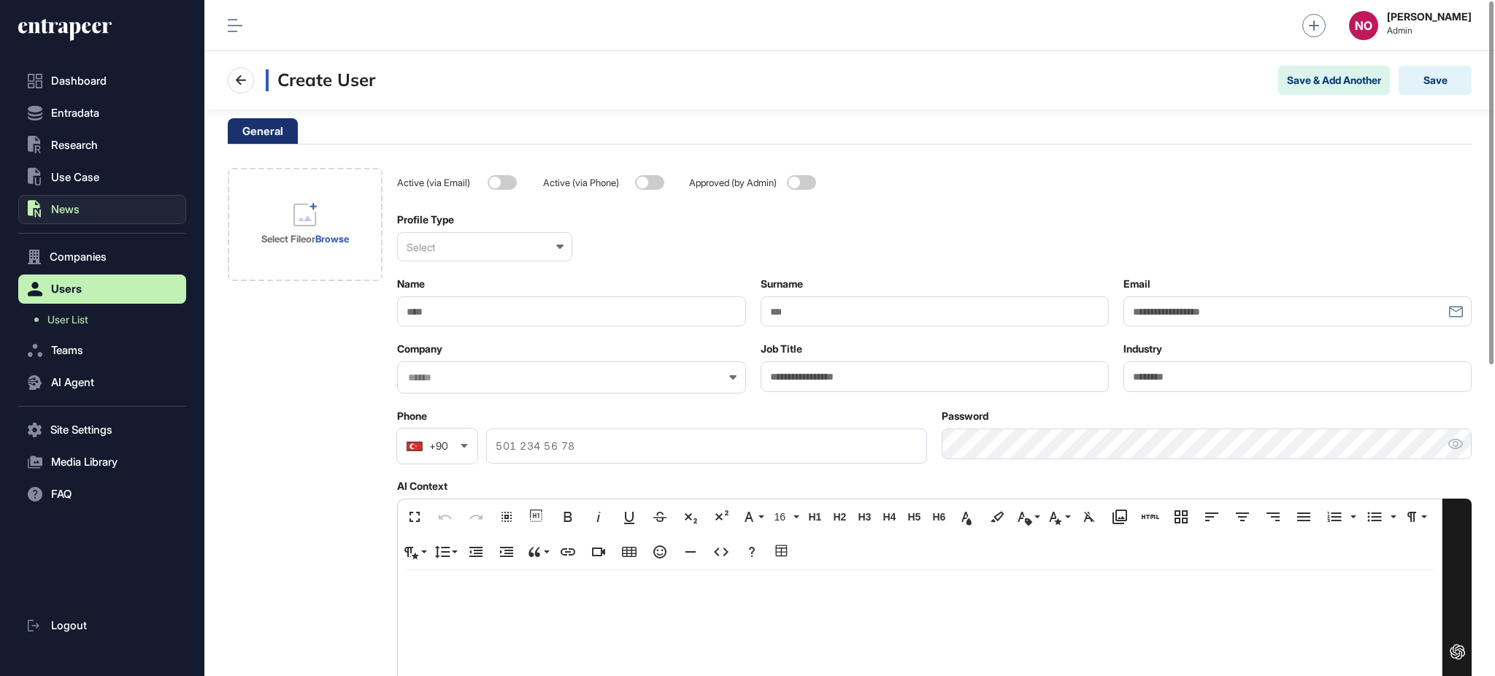
click at [88, 200] on button ".st0{fill:currentColor} News" at bounding box center [102, 209] width 168 height 29
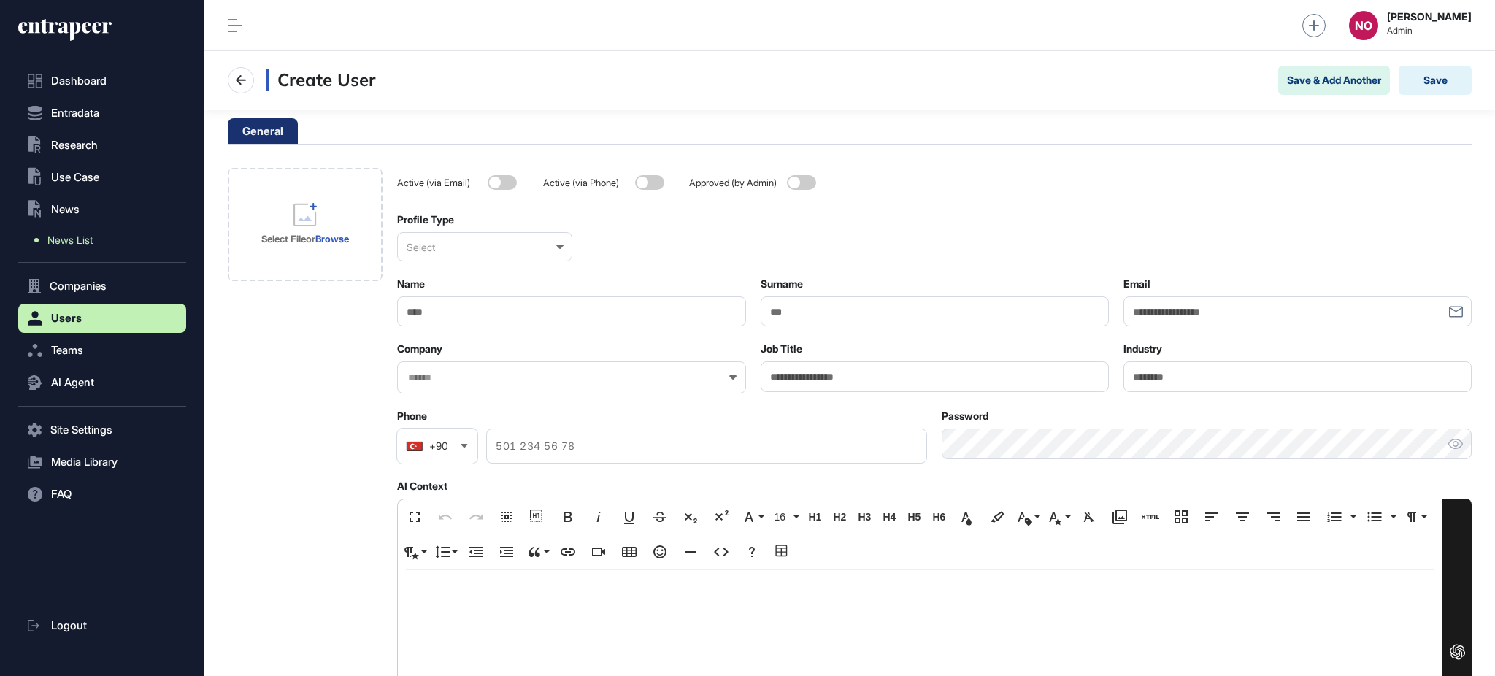
click at [89, 240] on span "News List" at bounding box center [69, 240] width 45 height 12
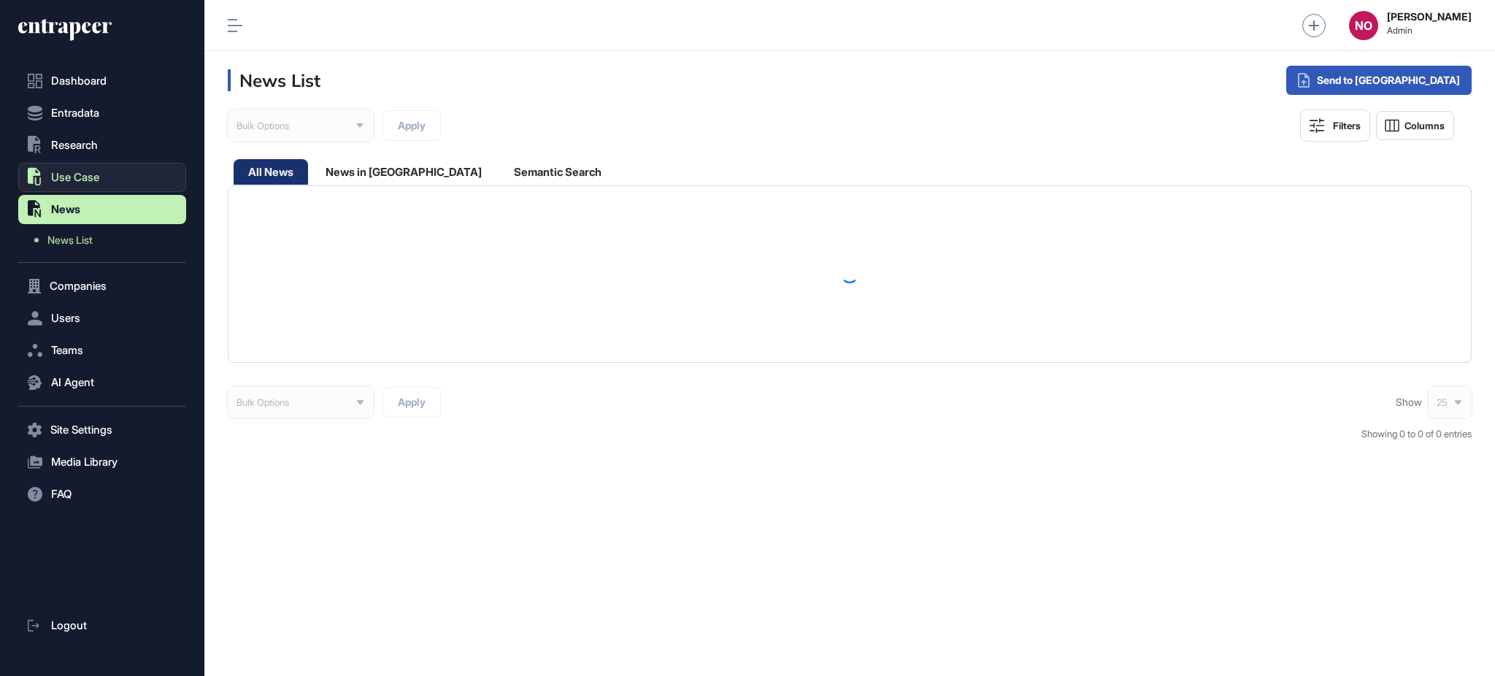
click at [108, 176] on button ".st0{fill:currentColor} Use Case" at bounding box center [102, 177] width 168 height 29
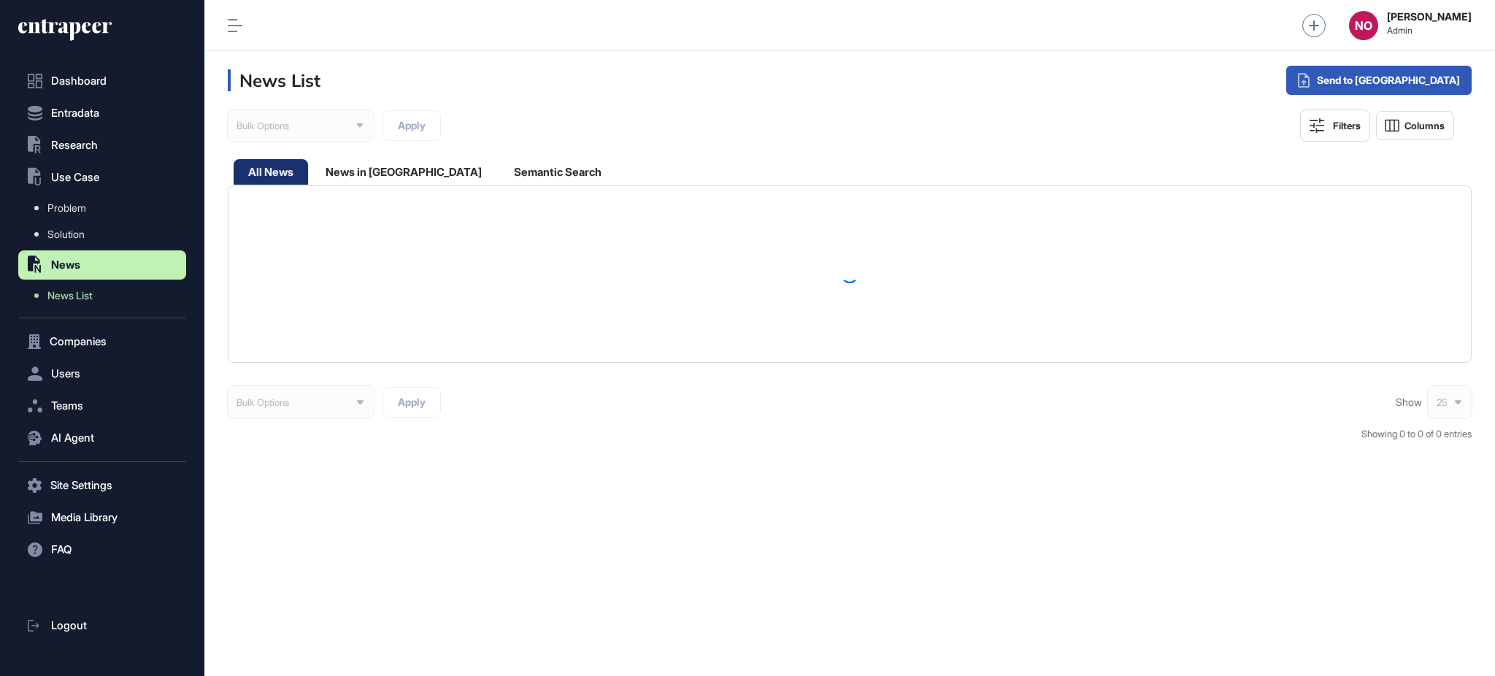
click at [111, 209] on link "Problem" at bounding box center [106, 208] width 161 height 26
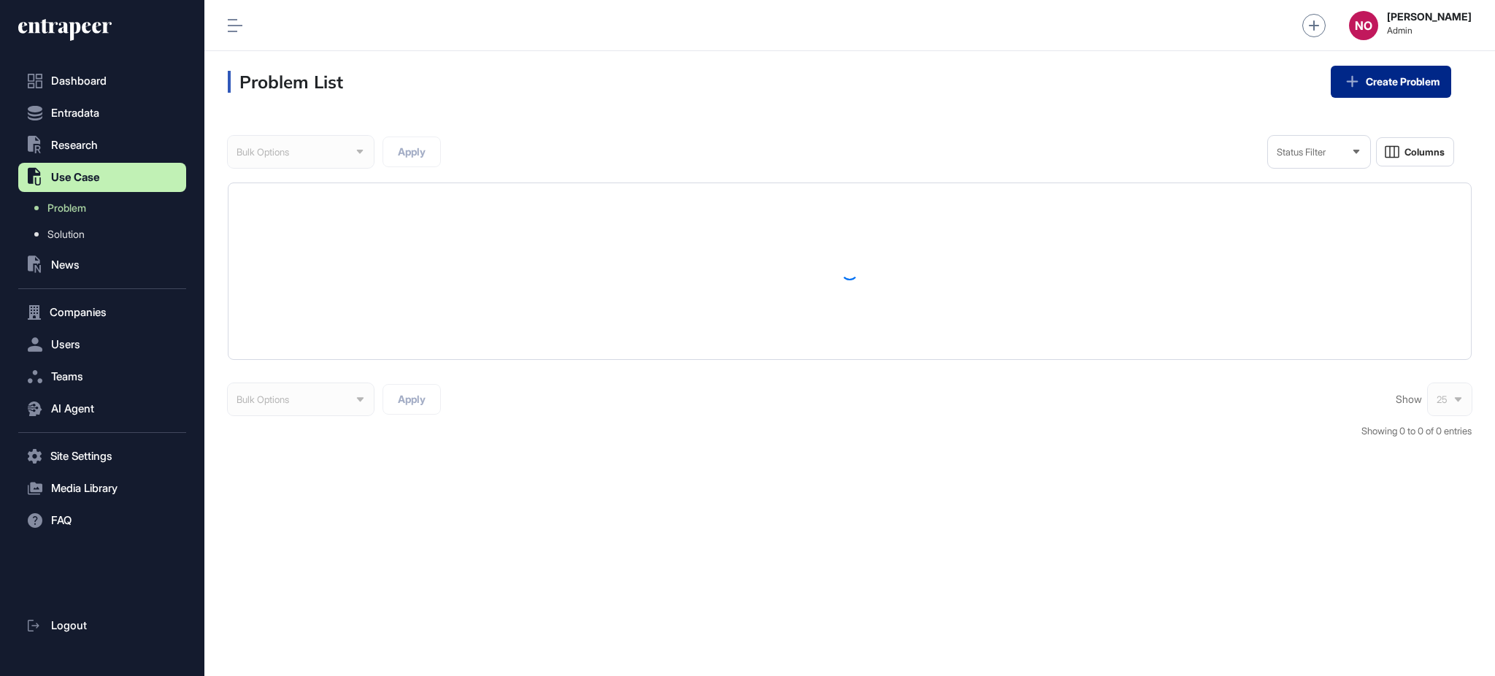
click at [1397, 81] on link "Create Problem" at bounding box center [1391, 82] width 120 height 32
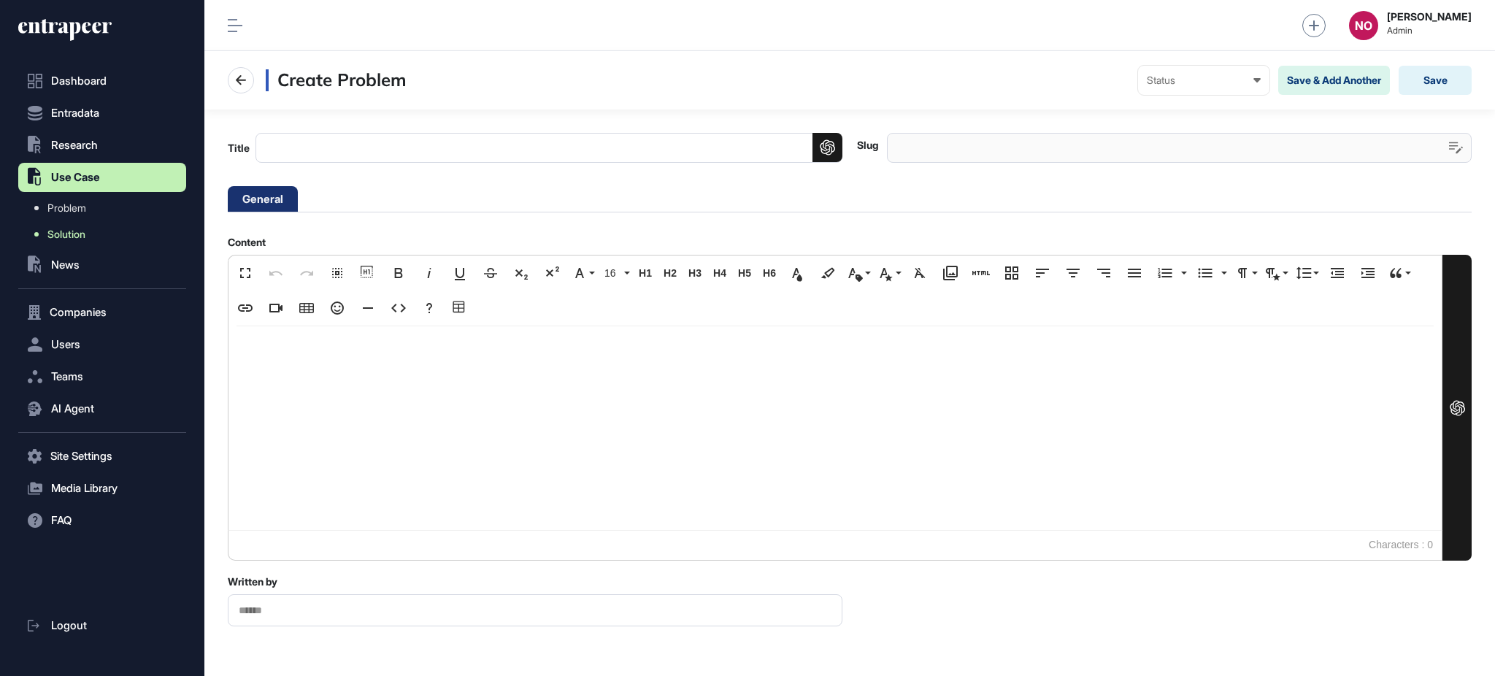
click at [83, 233] on span "Solution" at bounding box center [66, 234] width 38 height 12
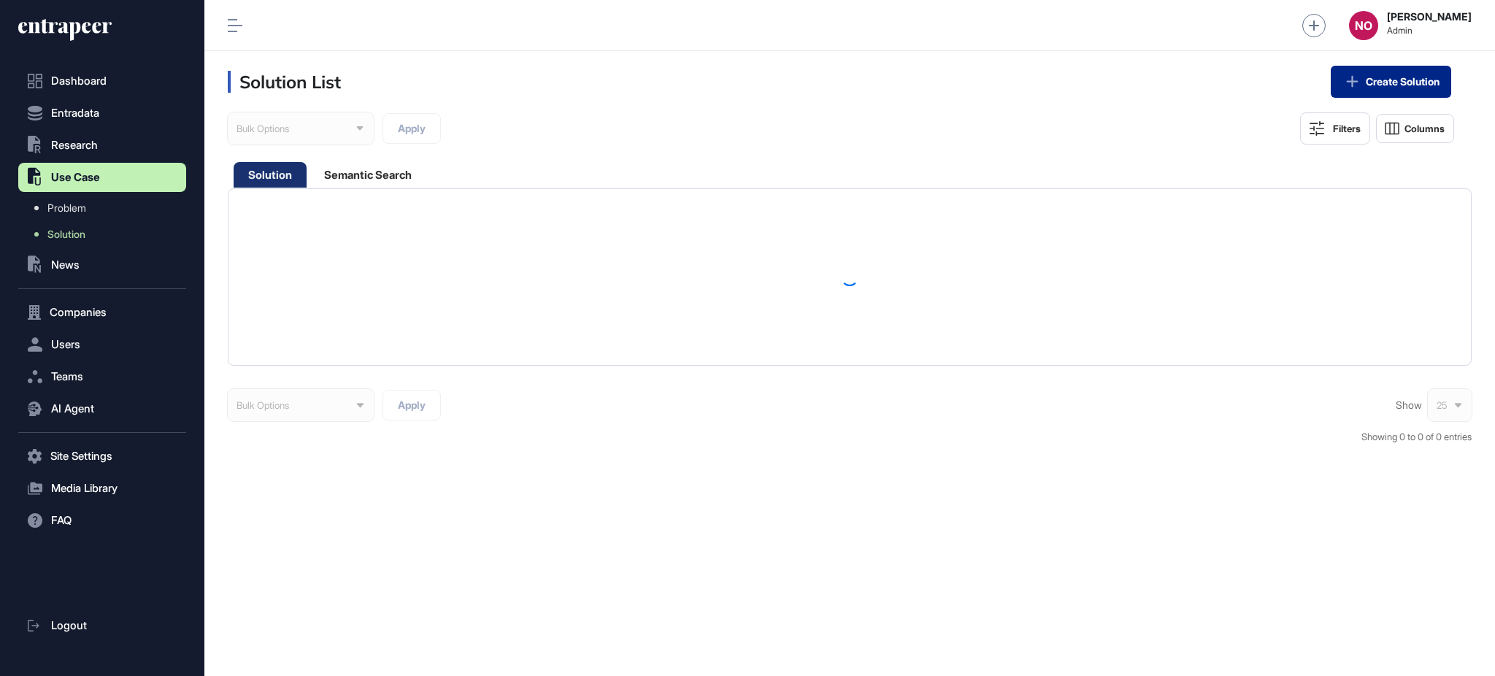
click at [1425, 83] on link "Create Solution" at bounding box center [1391, 82] width 120 height 32
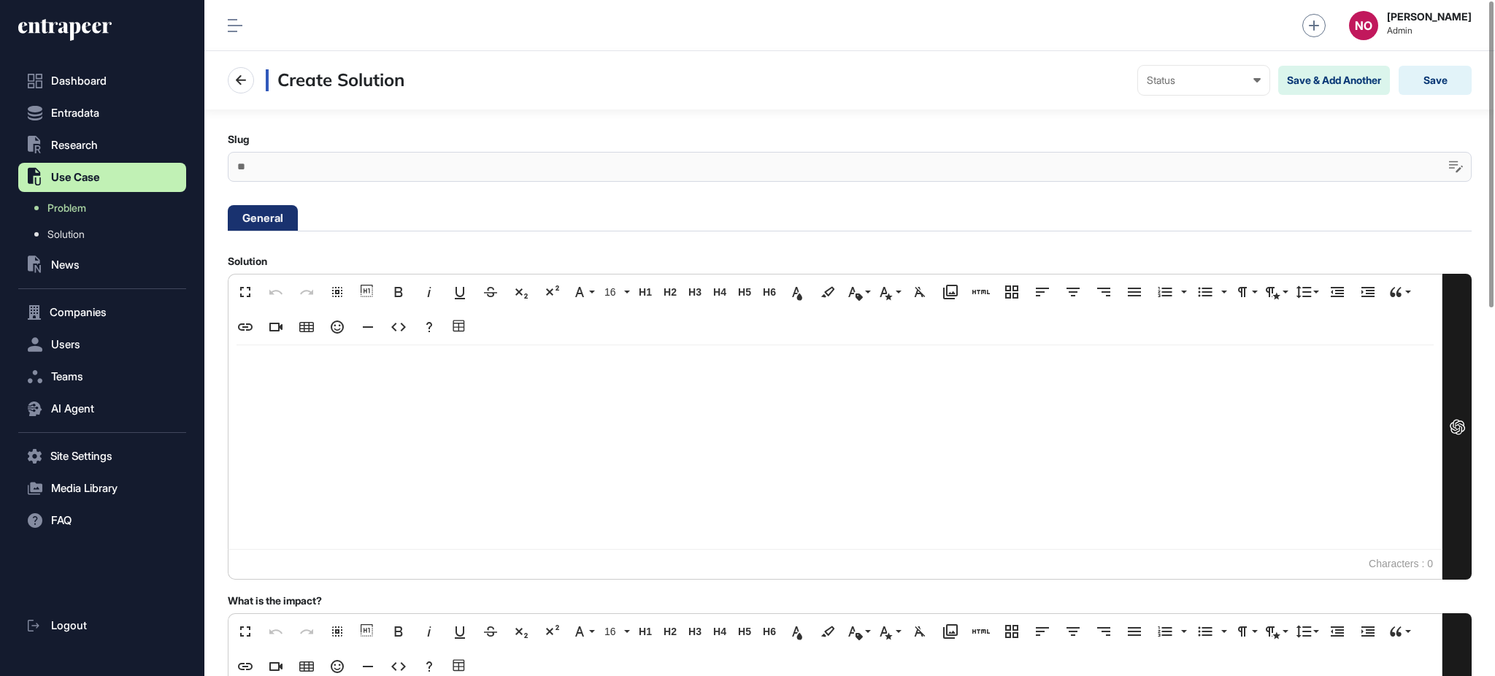
click at [474, 451] on div at bounding box center [834, 447] width 1213 height 204
click at [694, 161] on div at bounding box center [850, 167] width 1244 height 30
click at [1451, 161] on icon at bounding box center [1456, 167] width 14 height 12
type input "******"
click at [1455, 164] on icon at bounding box center [1456, 167] width 14 height 12
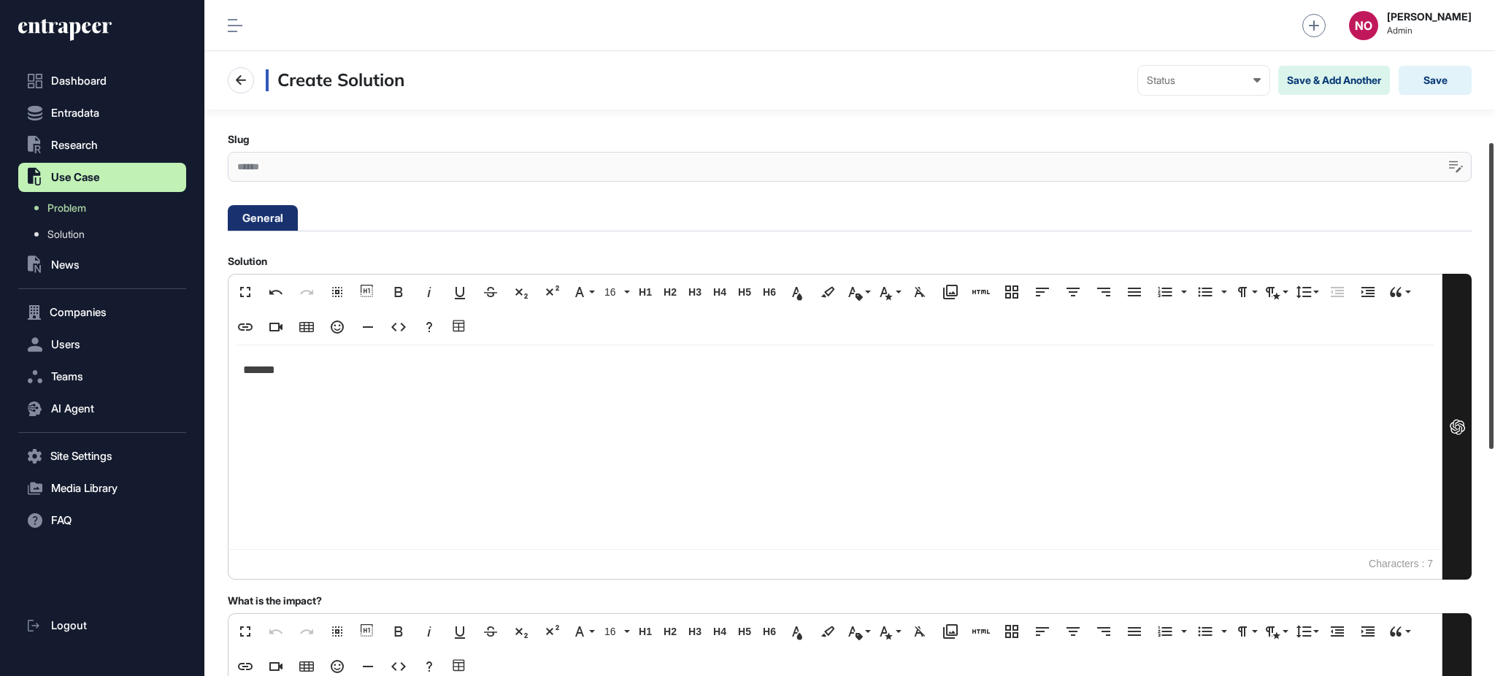
drag, startPoint x: 1493, startPoint y: 167, endPoint x: 1493, endPoint y: 309, distance: 141.6
click at [1493, 309] on div at bounding box center [1491, 296] width 4 height 306
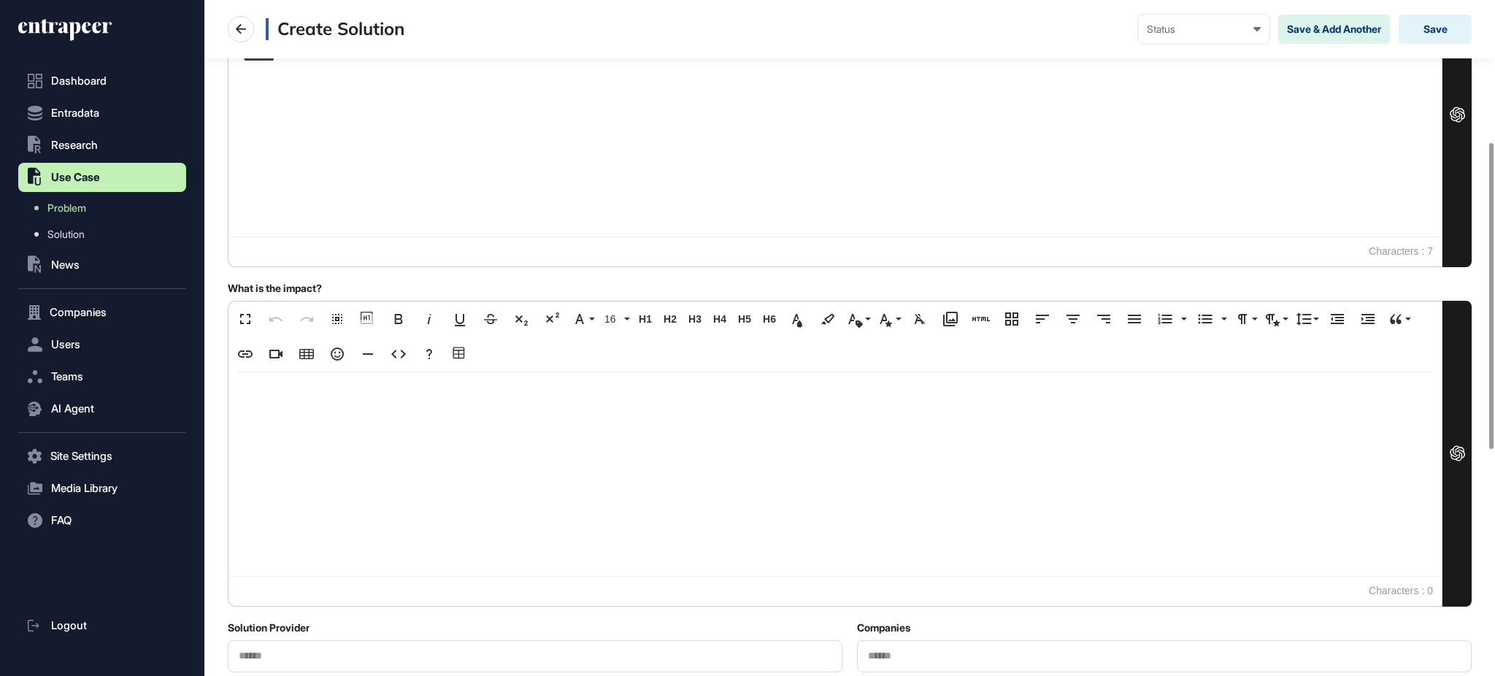
click at [518, 415] on div at bounding box center [834, 474] width 1213 height 204
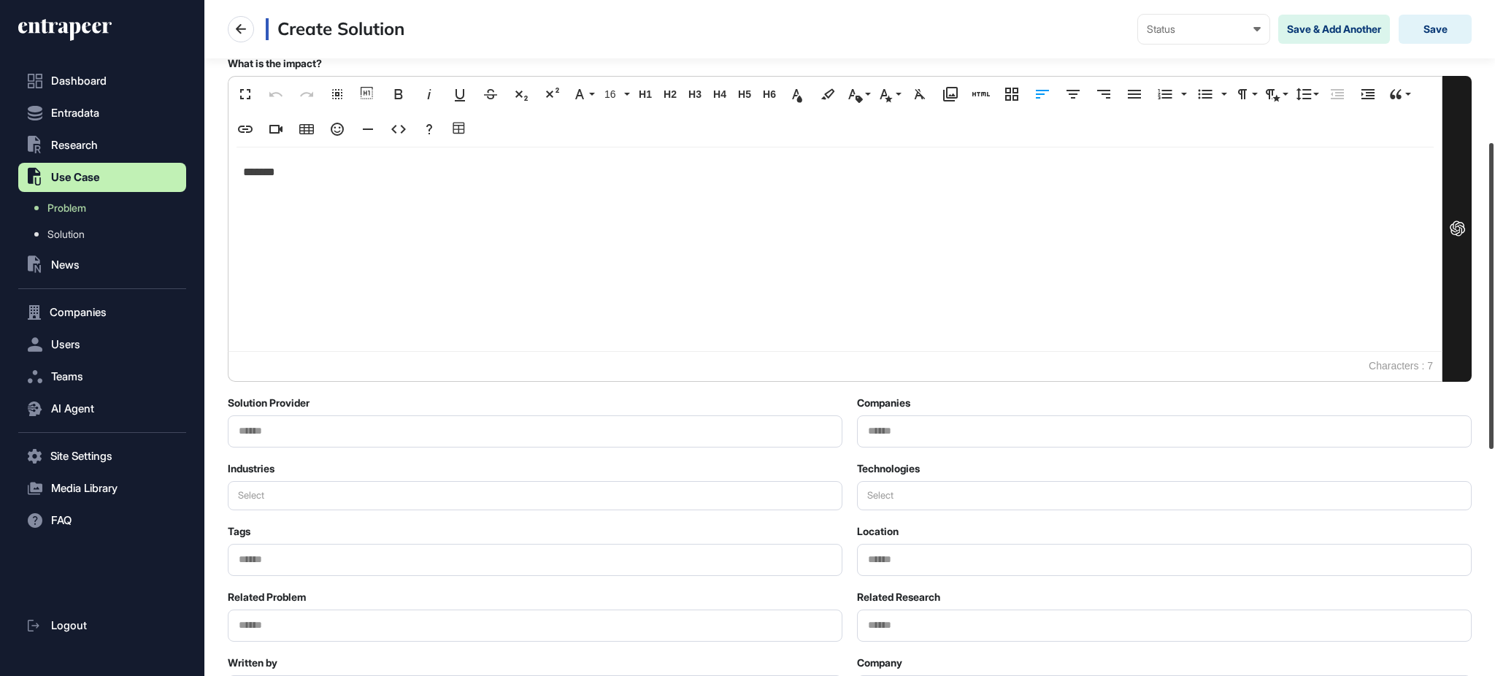
scroll to position [585, 0]
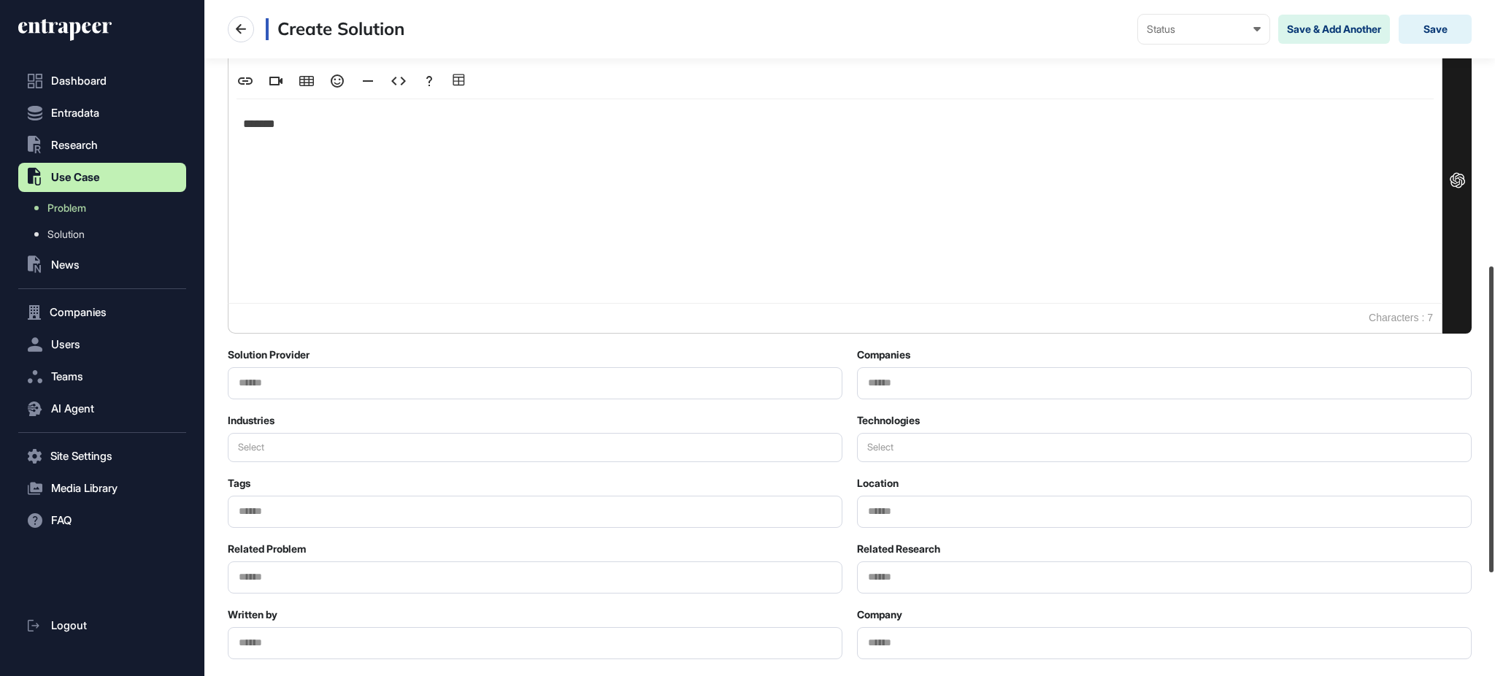
drag, startPoint x: 1493, startPoint y: 319, endPoint x: 1493, endPoint y: 442, distance: 122.6
click at [1493, 442] on div at bounding box center [1491, 419] width 4 height 306
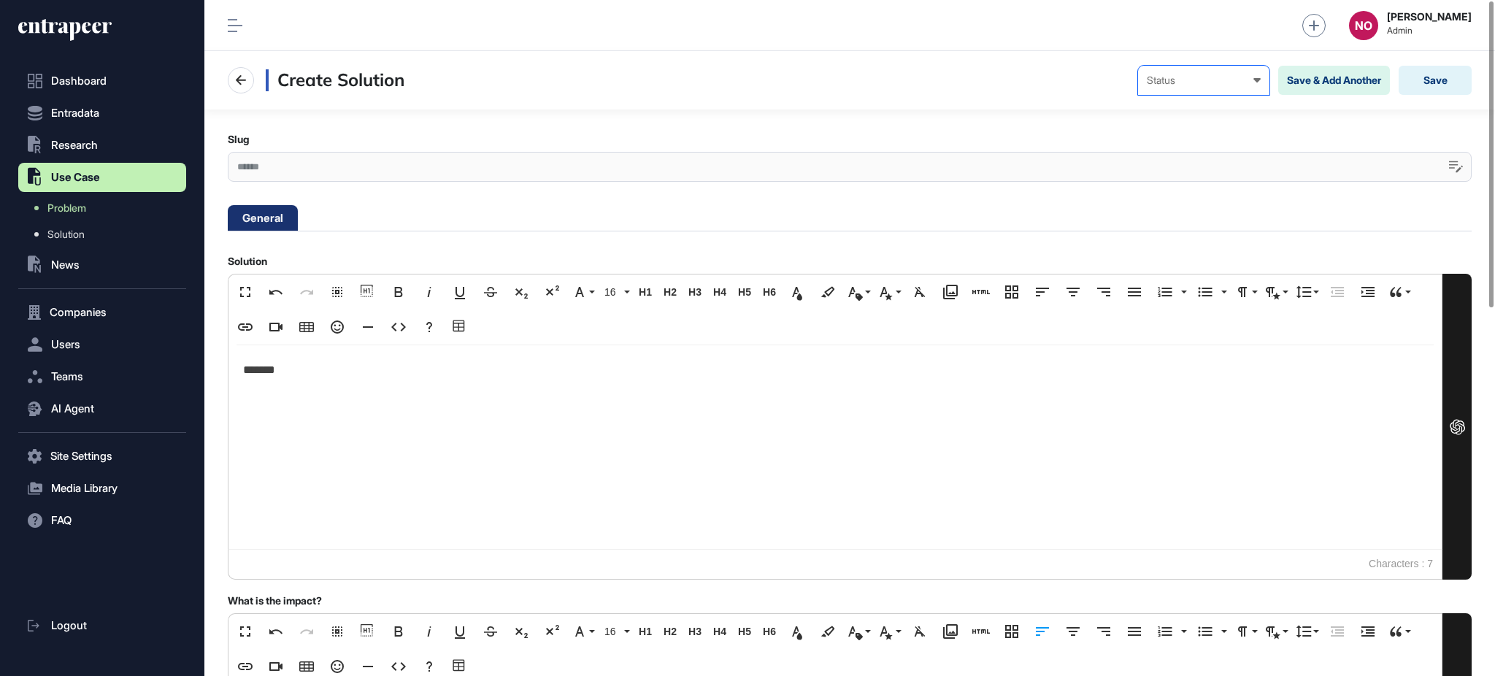
click at [1234, 85] on div "Status" at bounding box center [1204, 80] width 114 height 12
click at [0, 0] on div "Draft" at bounding box center [0, 0] width 0 height 0
click at [1410, 73] on button "Save" at bounding box center [1435, 80] width 73 height 29
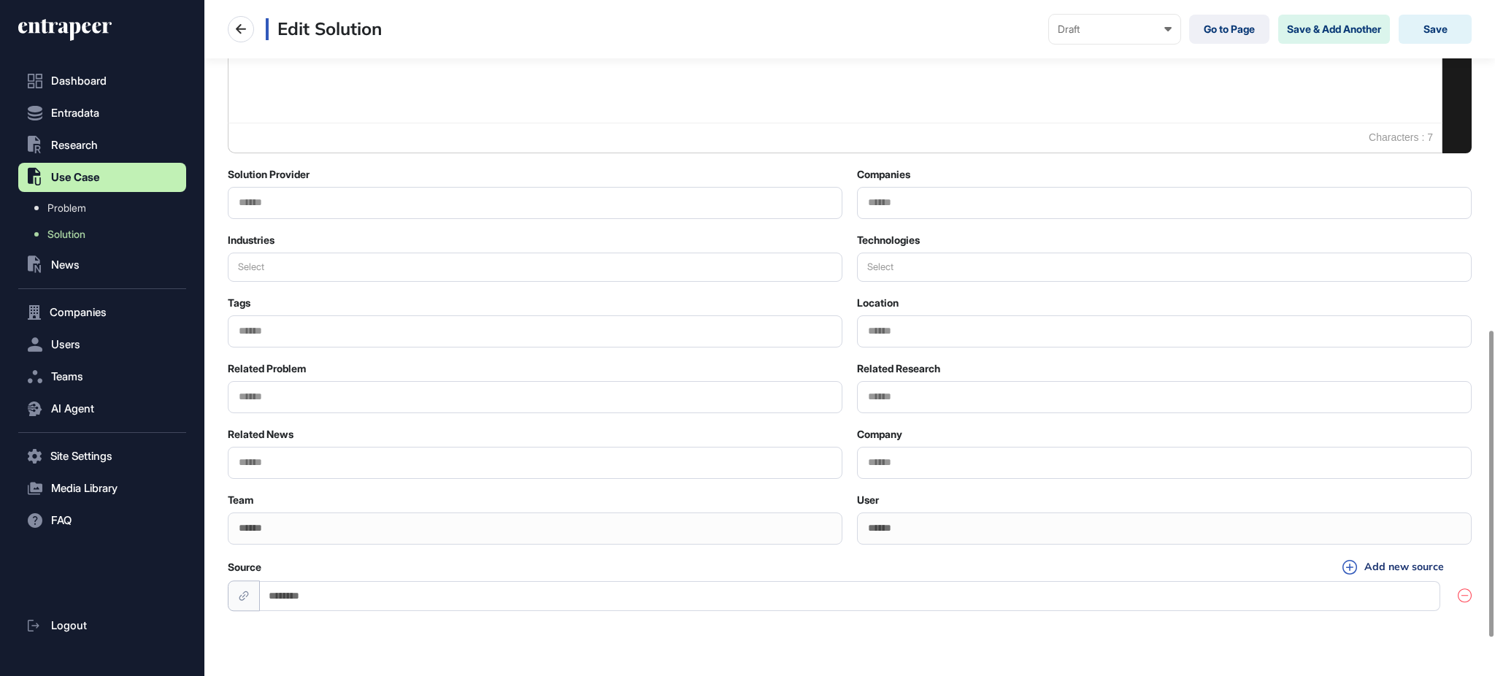
scroll to position [812, 0]
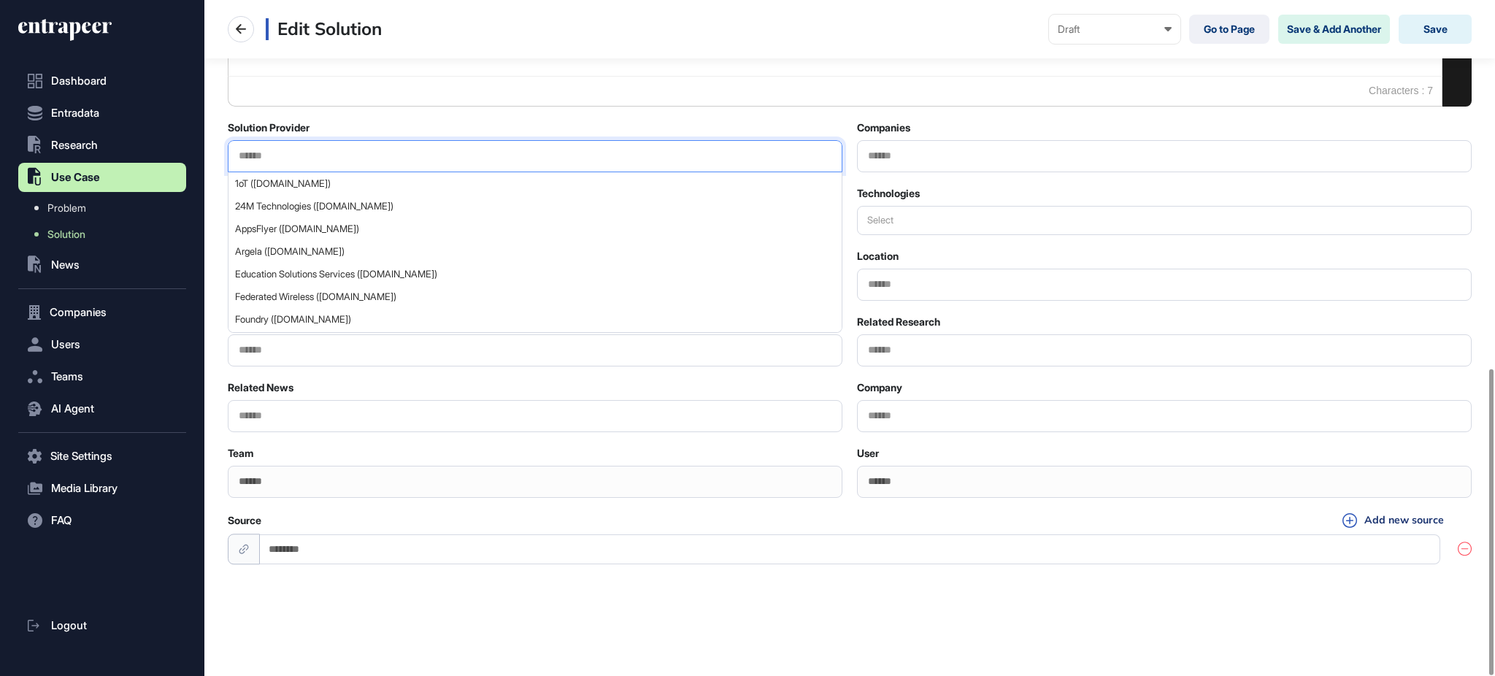
click at [328, 150] on input "text" at bounding box center [535, 156] width 596 height 12
click at [318, 172] on div "1oT (1oT.com) 24M Technologies (24-m.com) AppsFlyer (appsflyer.com) Argela (arg…" at bounding box center [535, 156] width 615 height 32
click at [322, 176] on div "1oT (1oT.com)" at bounding box center [534, 183] width 612 height 23
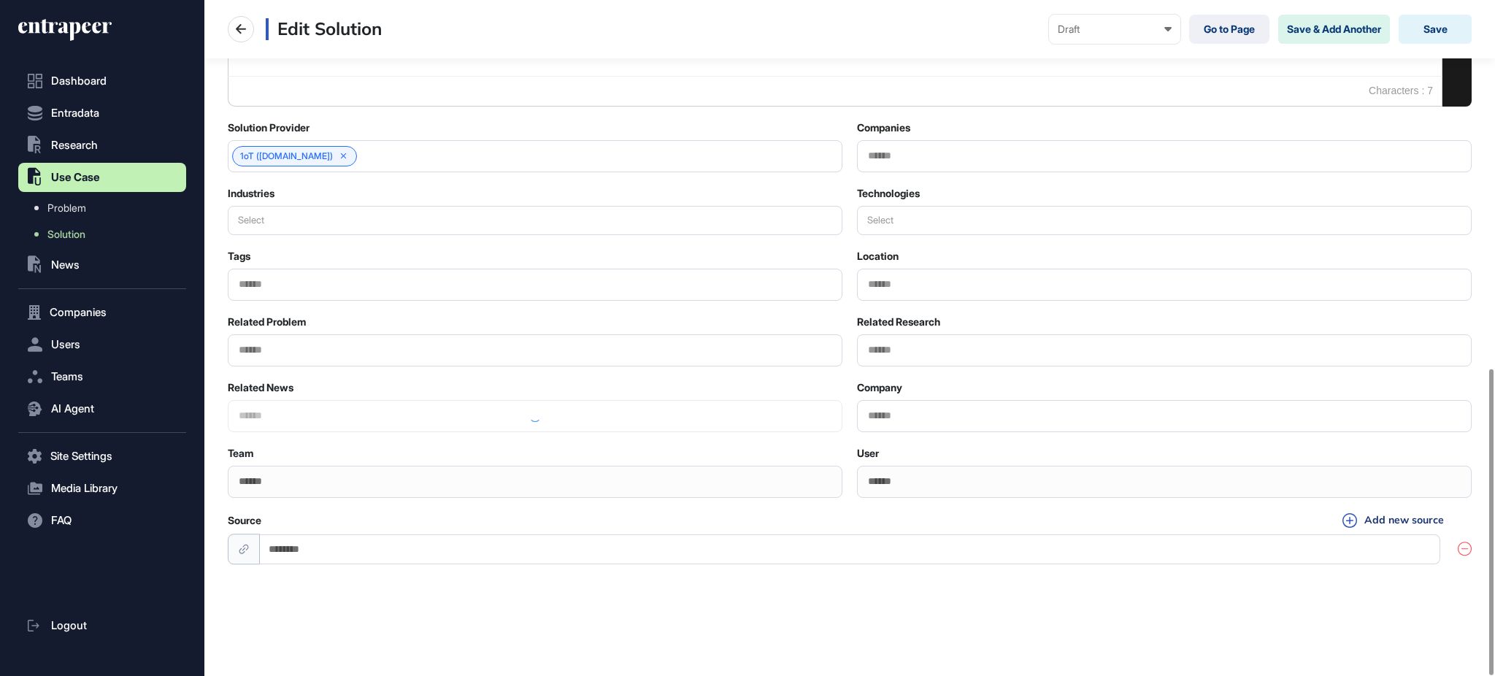
click at [301, 348] on input "text" at bounding box center [535, 350] width 596 height 12
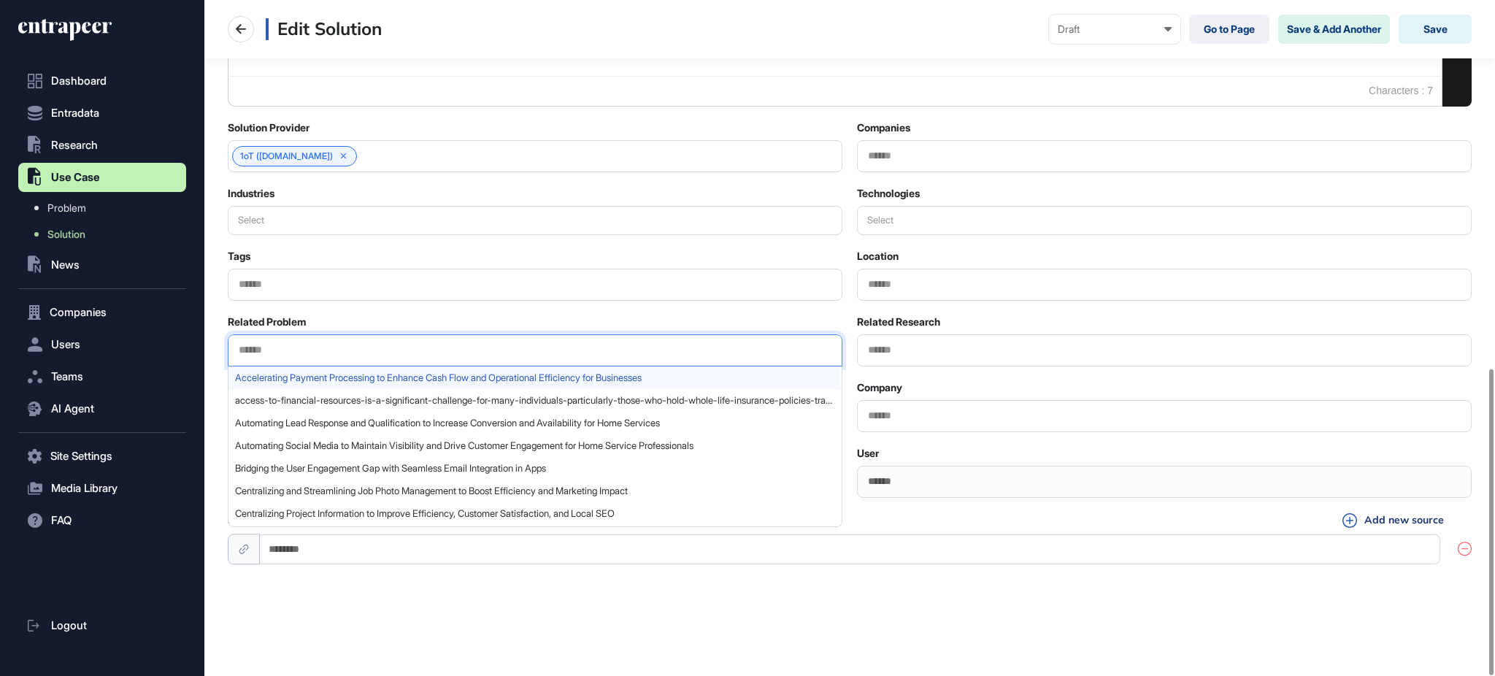
click at [296, 372] on span "Accelerating Payment Processing to Enhance Cash Flow and Operational Efficiency…" at bounding box center [534, 377] width 599 height 11
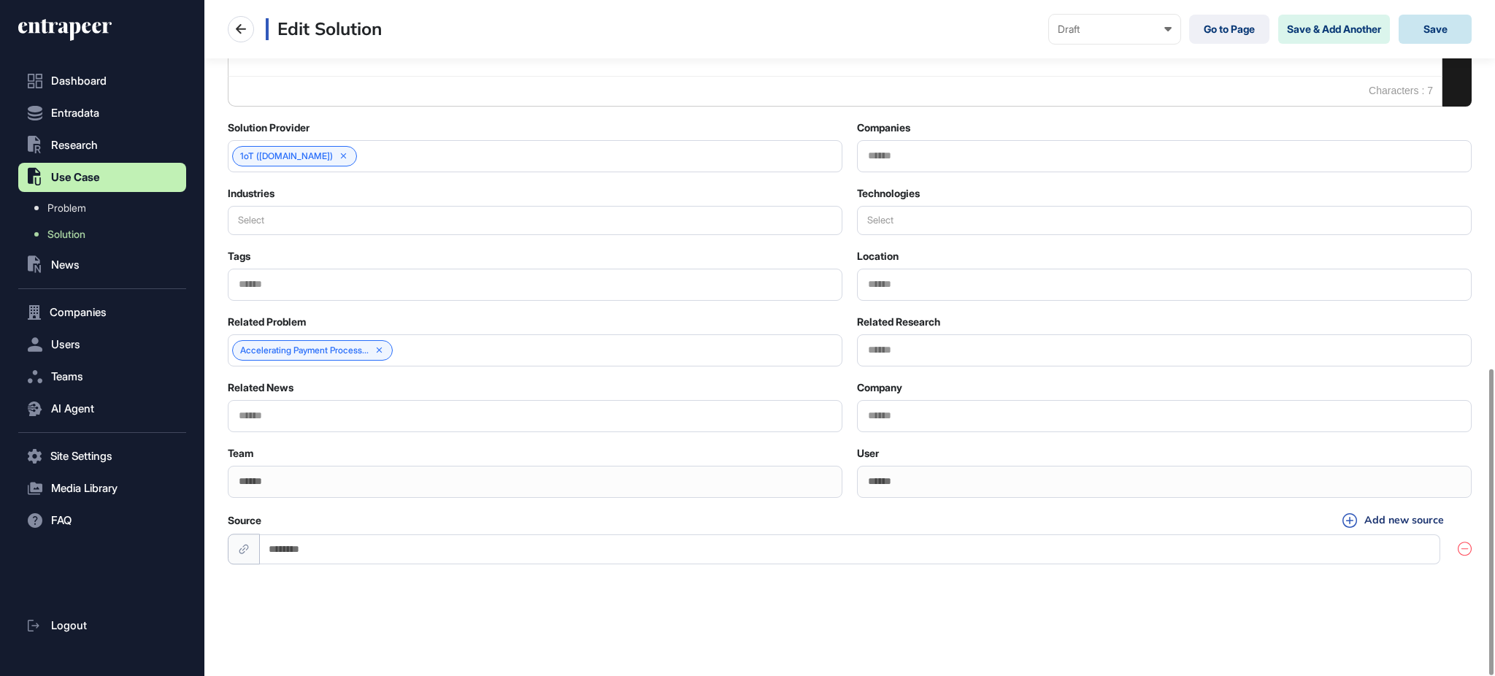
click at [1426, 28] on button "Save" at bounding box center [1435, 29] width 73 height 29
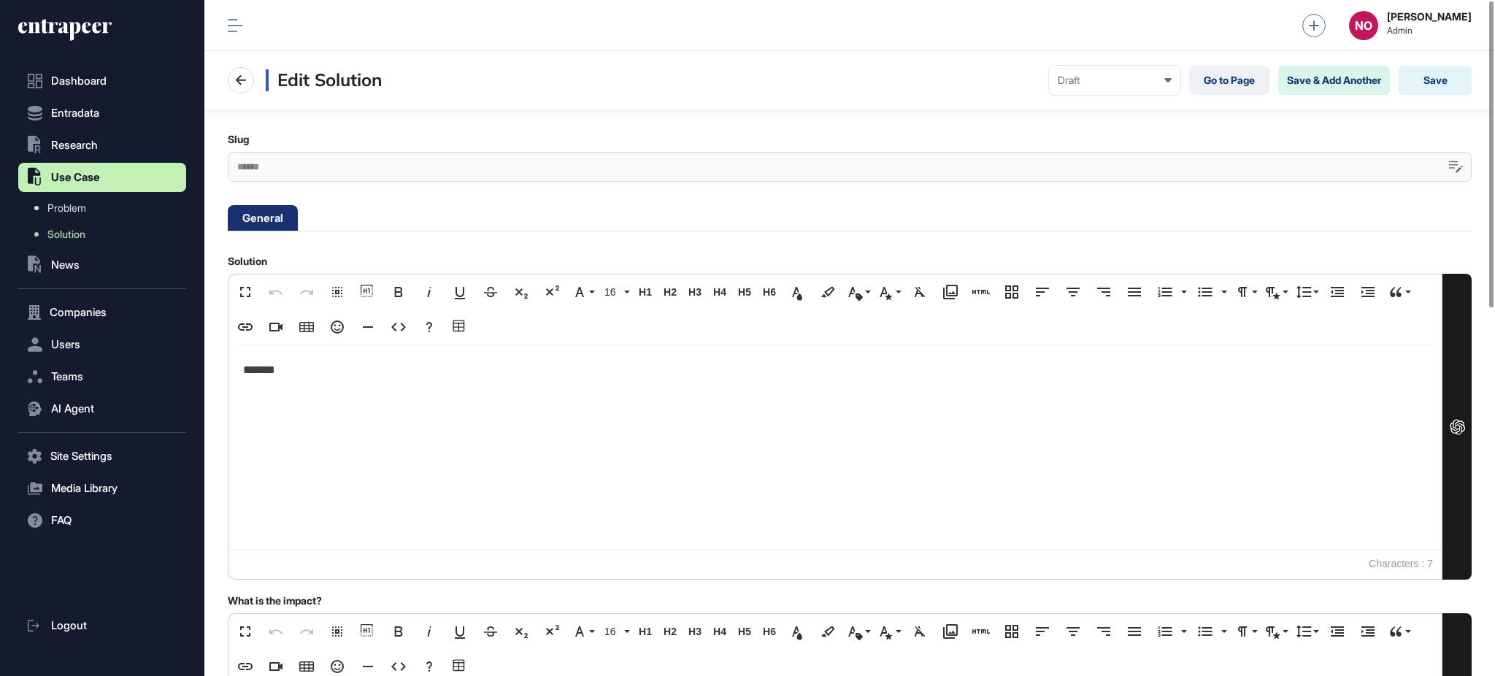
scroll to position [1, 1]
click at [1246, 71] on link "Go to Page" at bounding box center [1229, 80] width 80 height 29
click at [96, 229] on link "Solution" at bounding box center [106, 234] width 161 height 26
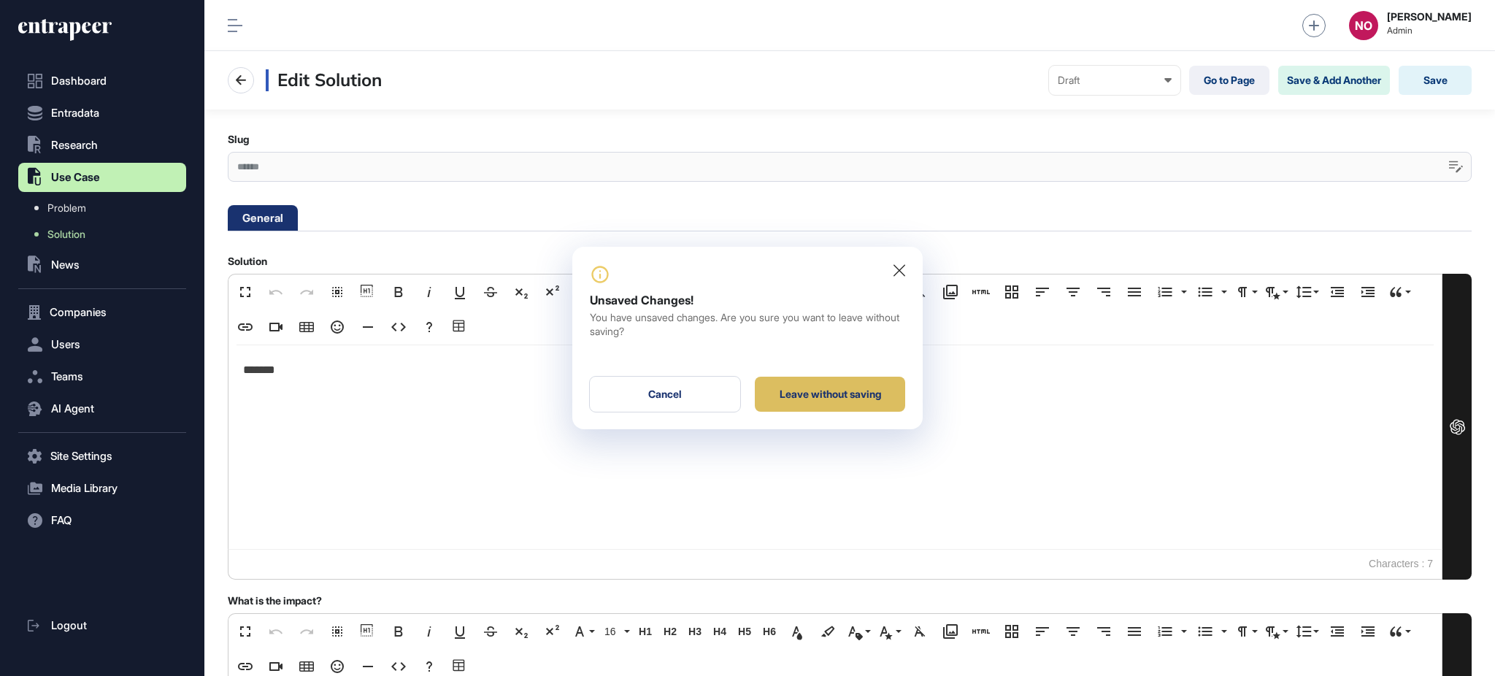
click at [877, 385] on div "Leave without saving" at bounding box center [830, 394] width 150 height 35
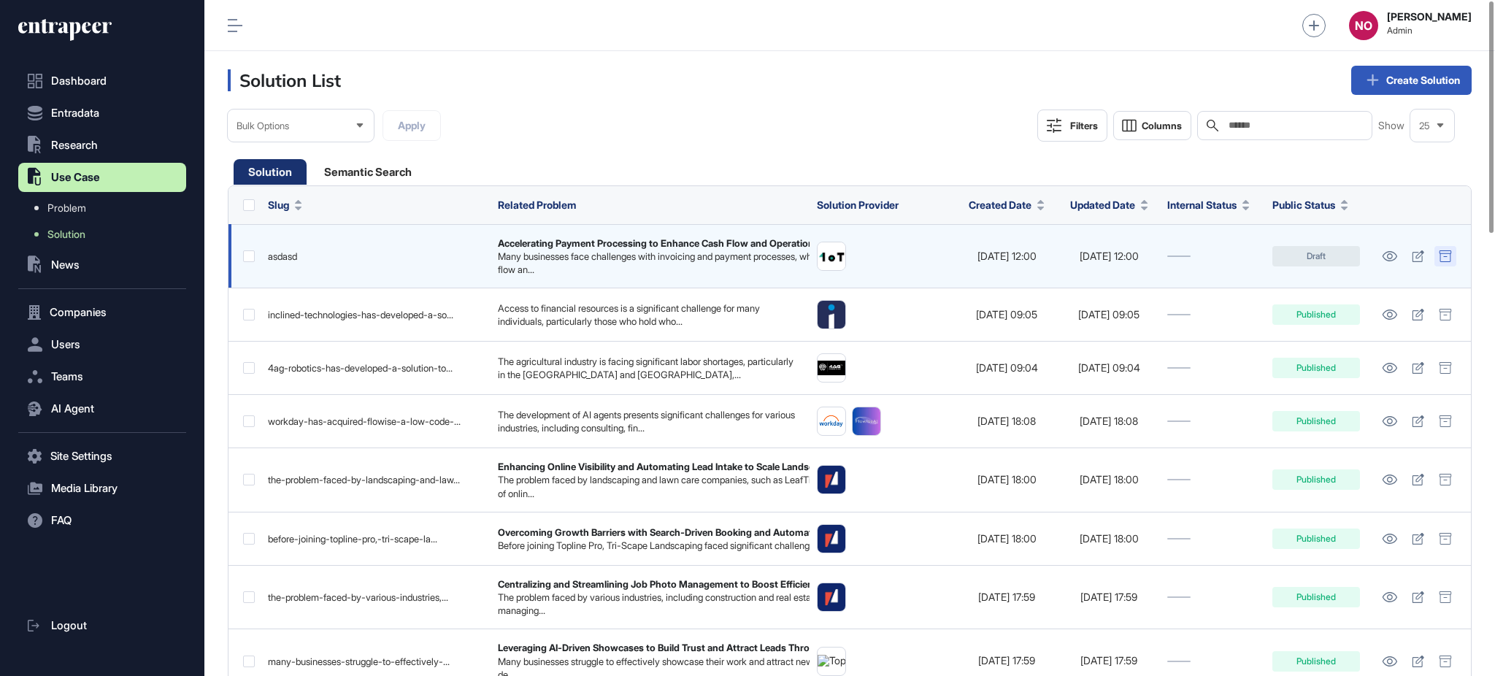
click at [1446, 253] on icon at bounding box center [1445, 256] width 12 height 12
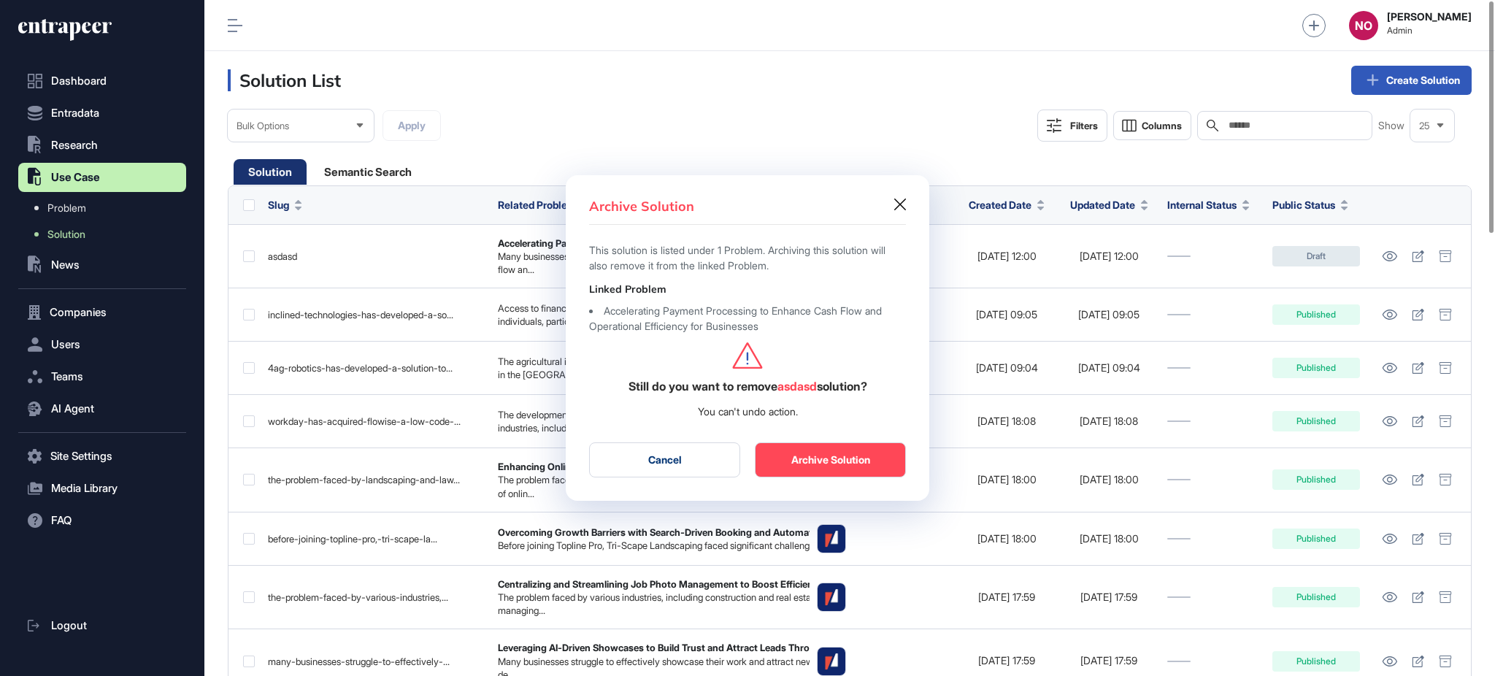
click at [831, 464] on button "Archive Solution" at bounding box center [830, 459] width 151 height 35
